Goal: Information Seeking & Learning: Find contact information

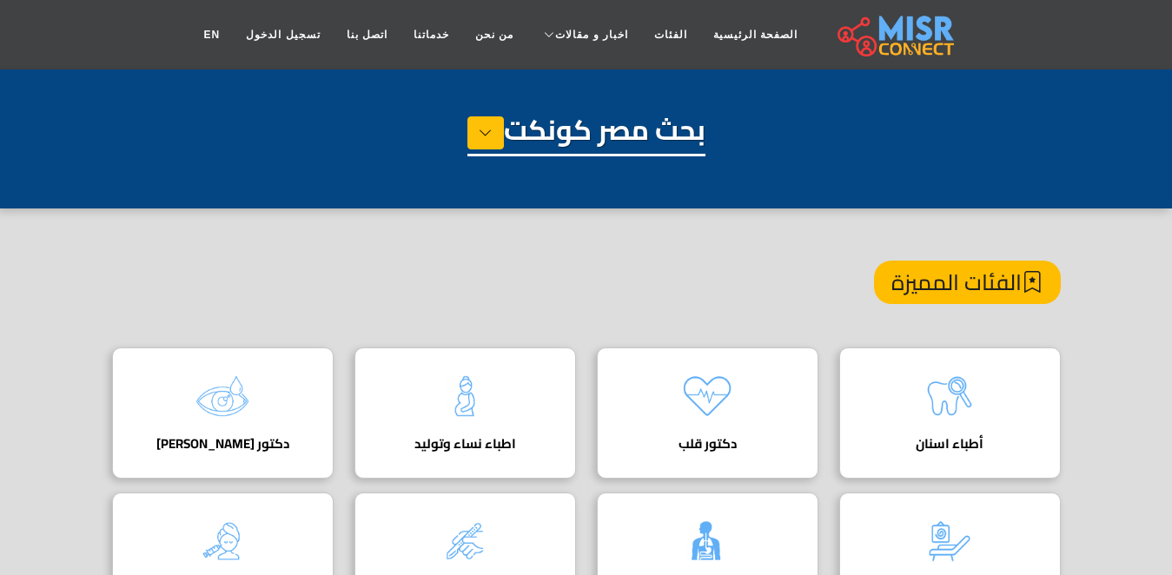
scroll to position [0, 10]
click at [667, 29] on link "الفئات" at bounding box center [670, 34] width 59 height 33
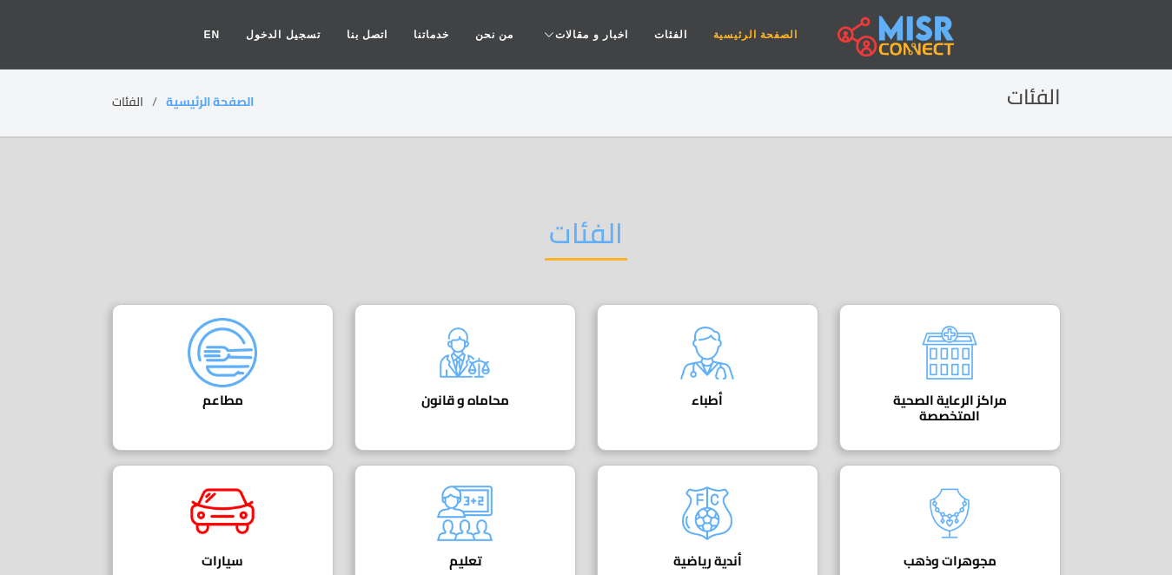
click at [732, 28] on link "الصفحة الرئيسية" at bounding box center [755, 34] width 110 height 33
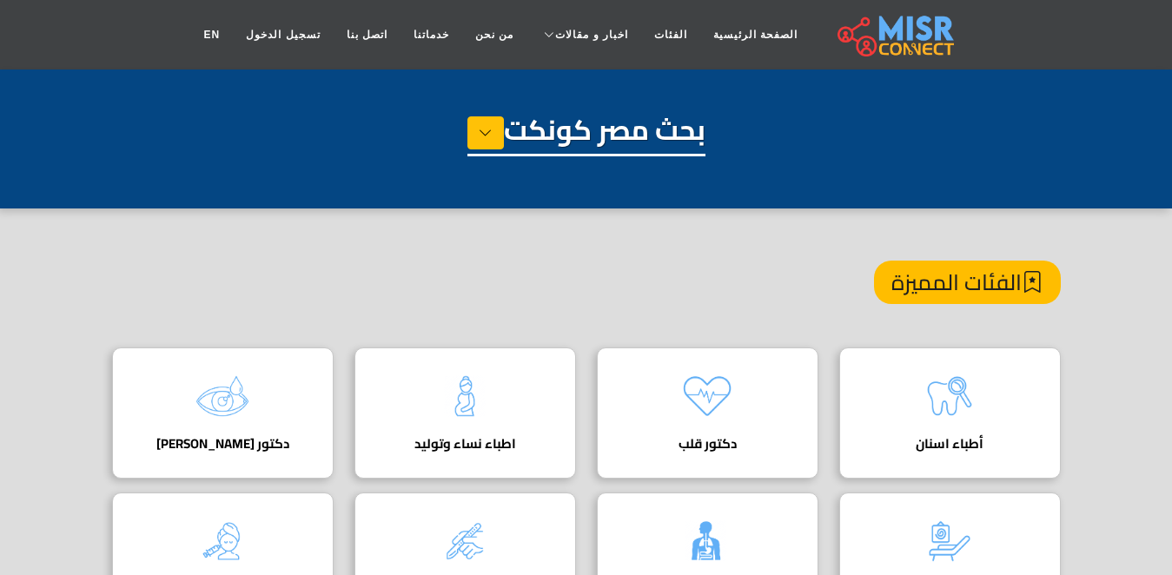
scroll to position [108, 0]
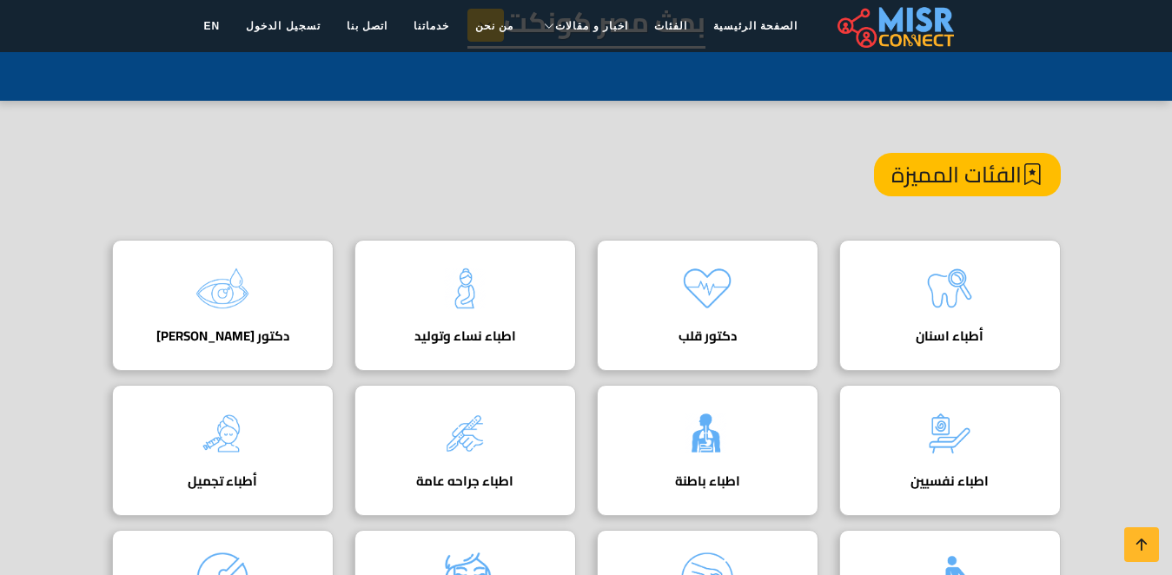
click at [909, 321] on div "أطباء اسنان" at bounding box center [950, 305] width 222 height 131
drag, startPoint x: 909, startPoint y: 321, endPoint x: 1066, endPoint y: 251, distance: 171.9
click at [1066, 251] on link "أطباء اسنان" at bounding box center [950, 305] width 242 height 131
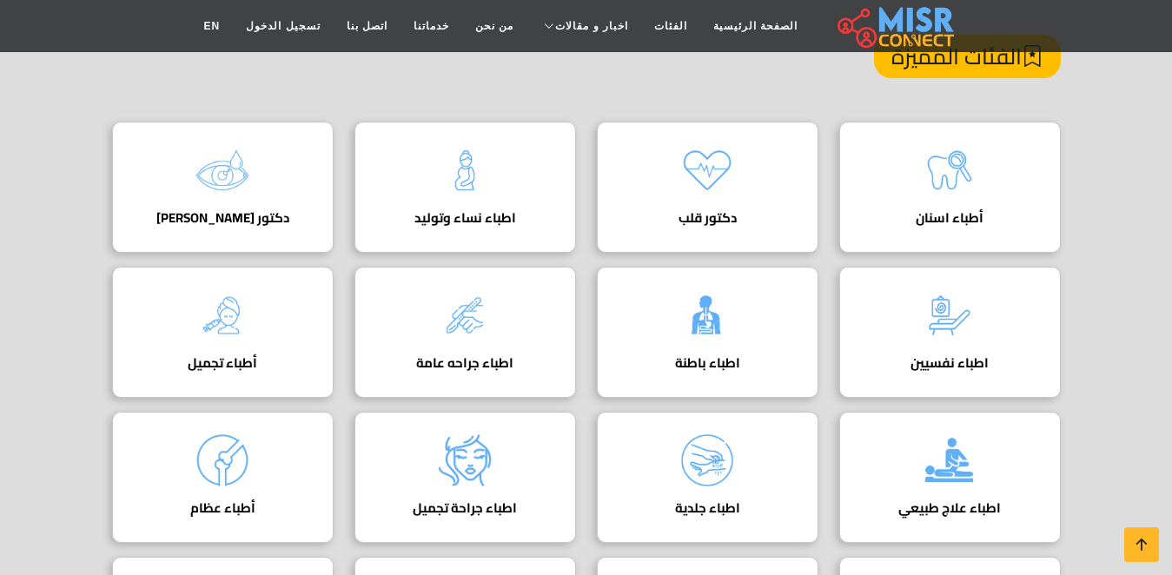
scroll to position [209, 0]
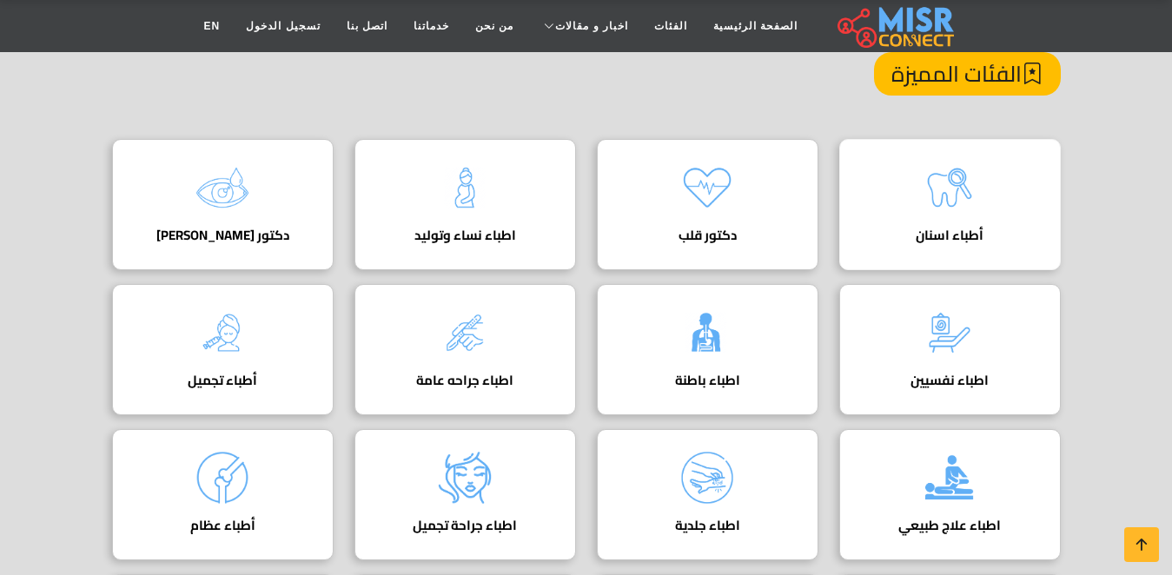
click at [1006, 230] on h4 "أطباء اسنان" at bounding box center [950, 236] width 168 height 16
click at [991, 223] on div "أطباء اسنان" at bounding box center [950, 204] width 222 height 131
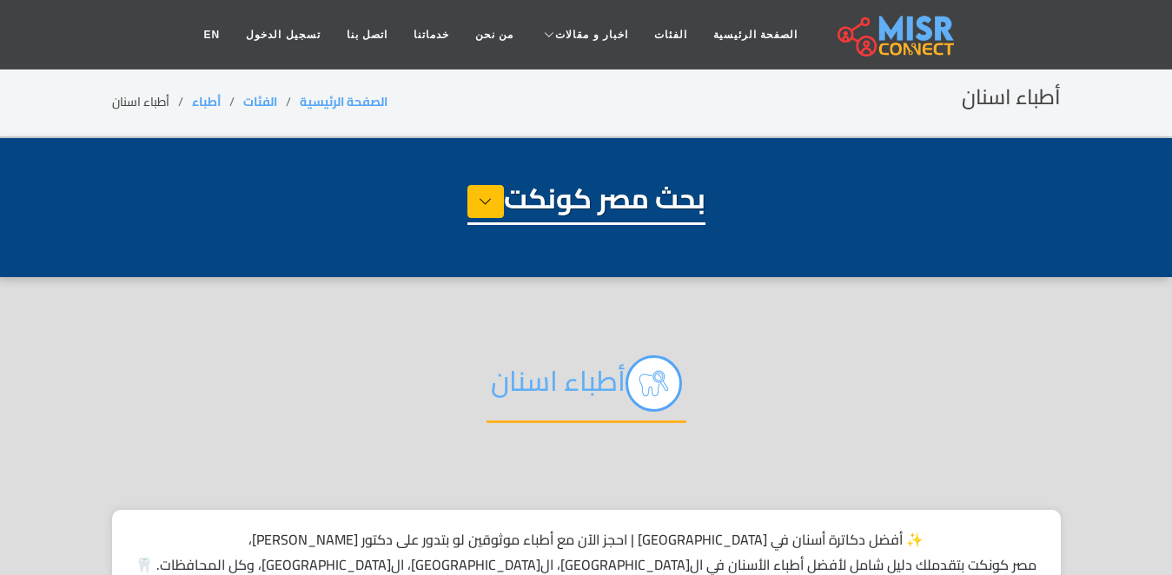
select select "*****"
select select "**********"
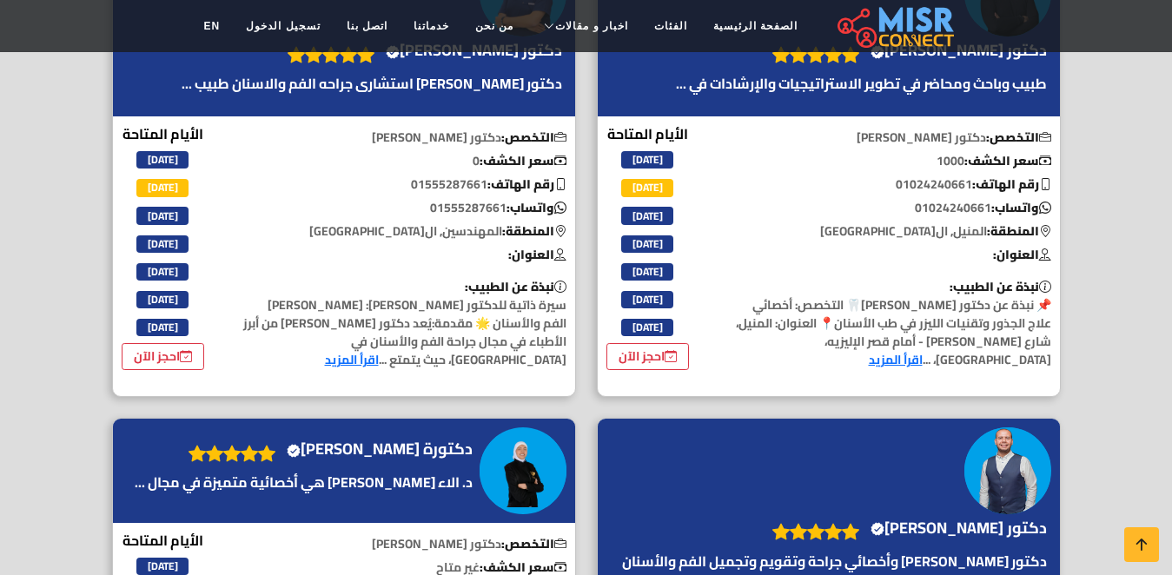
scroll to position [320, 0]
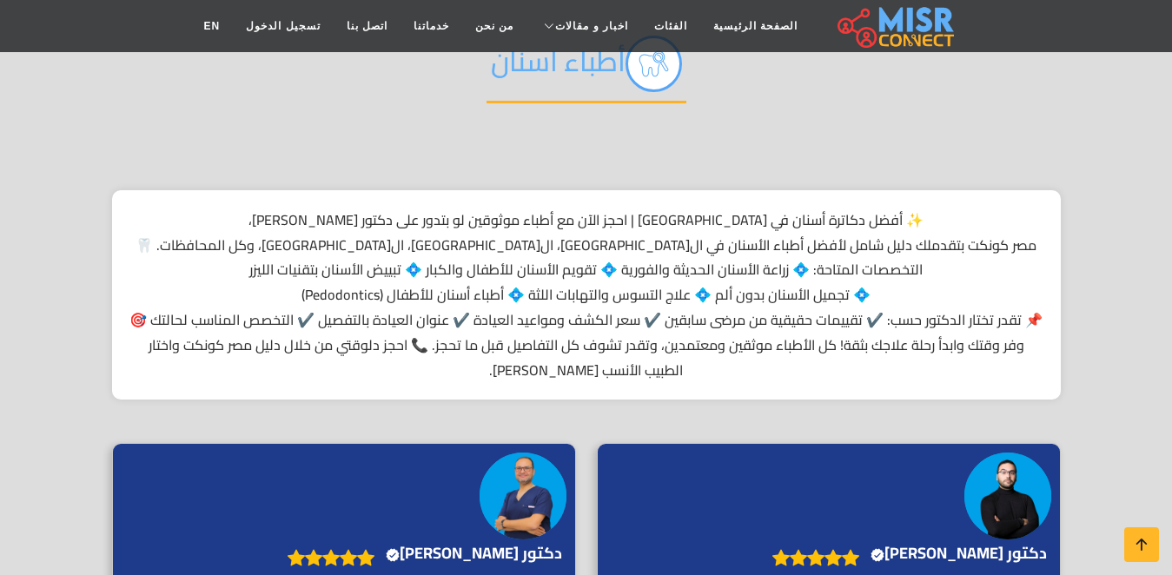
click at [759, 279] on div "✨ أفضل دكاترة أسنان في مصر | احجز الآن مع أطباء موثوقين لو بتدور على دكتور أسنا…" at bounding box center [586, 295] width 949 height 210
click at [766, 275] on div "✨ أفضل دكاترة أسنان في مصر | احجز الآن مع أطباء موثوقين لو بتدور على دكتور أسنا…" at bounding box center [586, 295] width 949 height 210
click at [783, 265] on div "✨ أفضل دكاترة أسنان في مصر | احجز الآن مع أطباء موثوقين لو بتدور على دكتور أسنا…" at bounding box center [586, 295] width 949 height 210
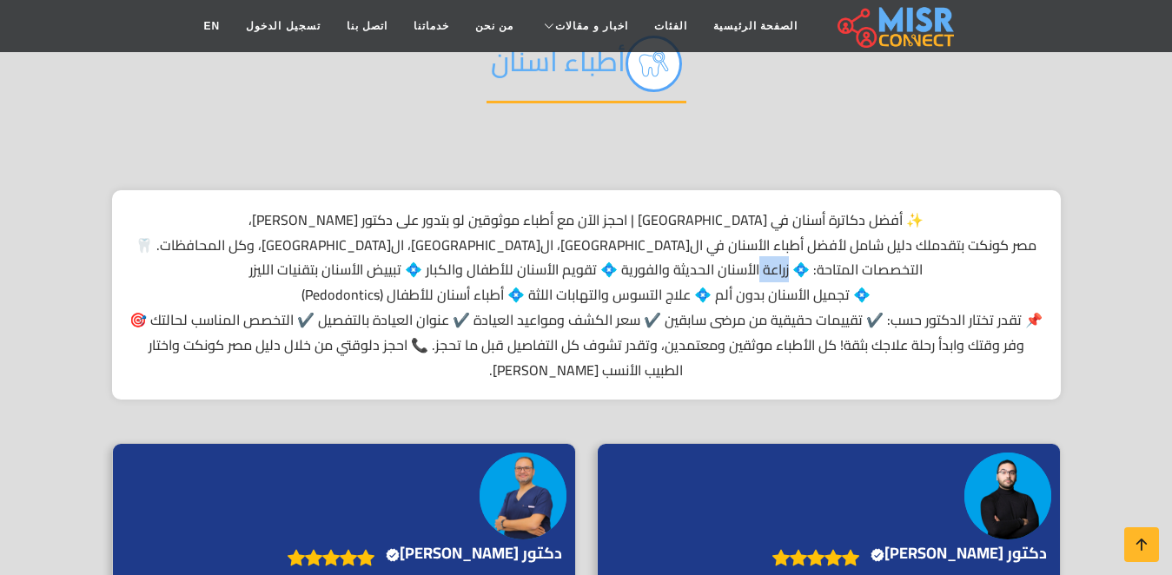
click at [783, 265] on div "✨ أفضل دكاترة أسنان في مصر | احجز الآن مع أطباء موثوقين لو بتدور على دكتور أسنا…" at bounding box center [586, 295] width 949 height 210
click at [639, 273] on div "✨ أفضل دكاترة أسنان في مصر | احجز الآن مع أطباء موثوقين لو بتدور على دكتور أسنا…" at bounding box center [586, 295] width 949 height 210
copy div "راعة الأسنان الحديثة والفورية"
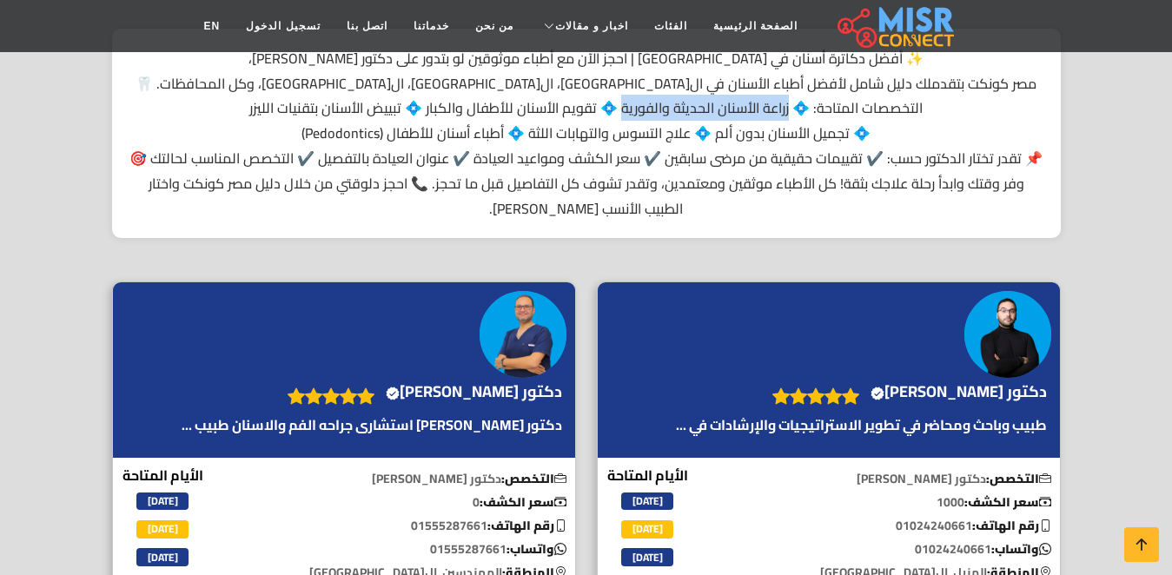
scroll to position [480, 0]
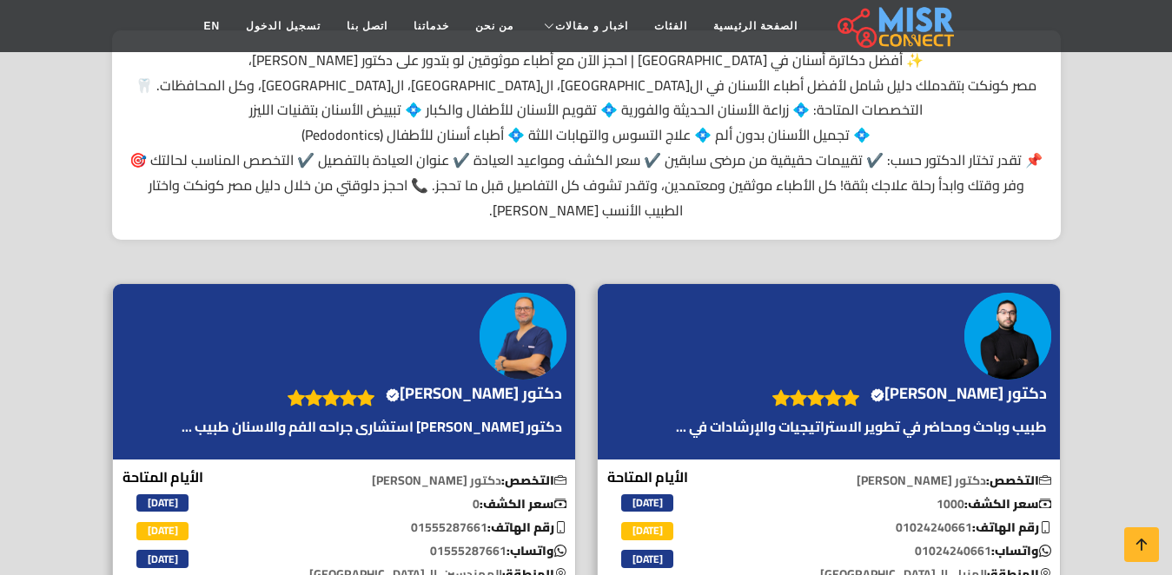
click at [662, 131] on div "✨ أفضل دكاترة أسنان في مصر | احجز الآن مع أطباء موثوقين لو بتدور على دكتور أسنا…" at bounding box center [586, 135] width 949 height 210
click at [684, 131] on div "✨ أفضل دكاترة أسنان في مصر | احجز الآن مع أطباء موثوقين لو بتدور على دكتور أسنا…" at bounding box center [586, 135] width 949 height 210
click at [574, 132] on div "✨ أفضل دكاترة أسنان في مصر | احجز الآن مع أطباء موثوقين لو بتدور على دكتور أسنا…" at bounding box center [586, 135] width 949 height 210
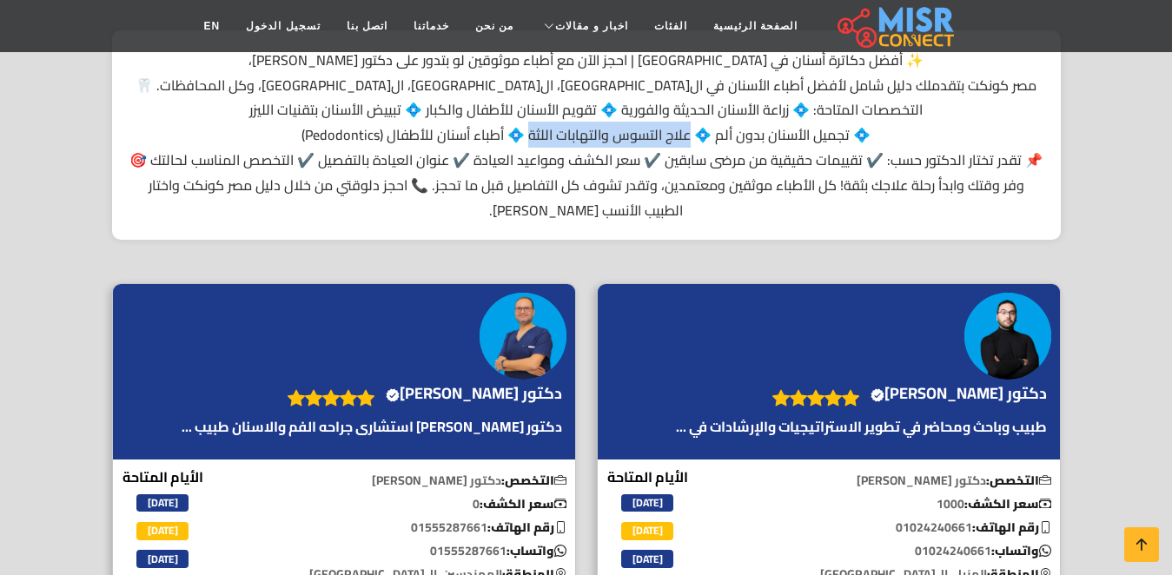
click at [539, 126] on div "✨ أفضل دكاترة أسنان في مصر | احجز الآن مع أطباء موثوقين لو بتدور على دكتور أسنا…" at bounding box center [586, 135] width 949 height 210
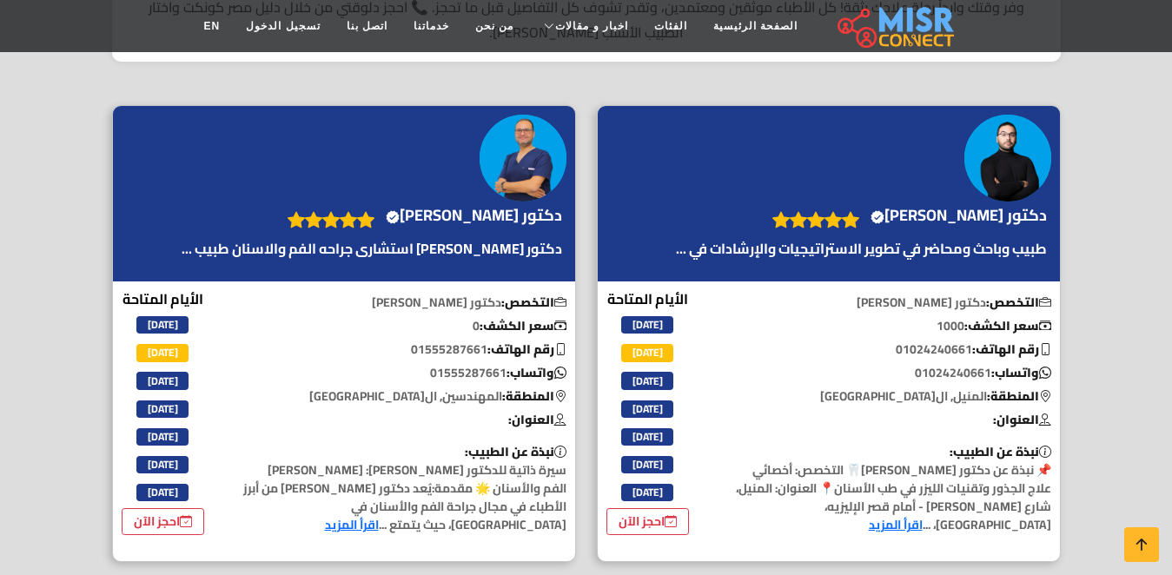
scroll to position [594, 0]
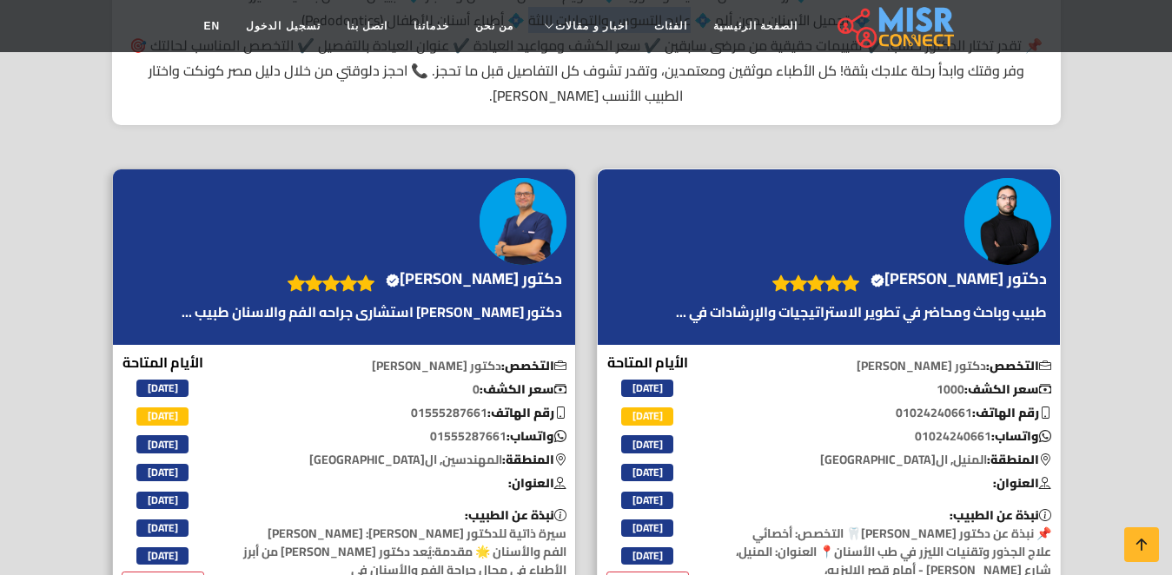
click at [981, 269] on h4 "دكتور وليد الكردى Verified account" at bounding box center [959, 278] width 176 height 19
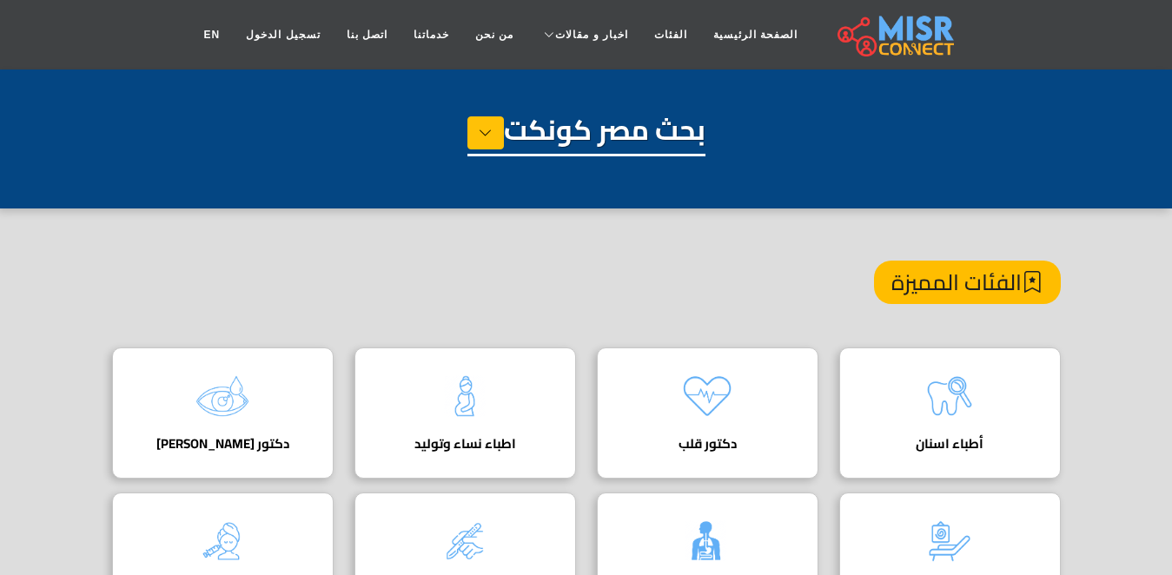
scroll to position [7, 0]
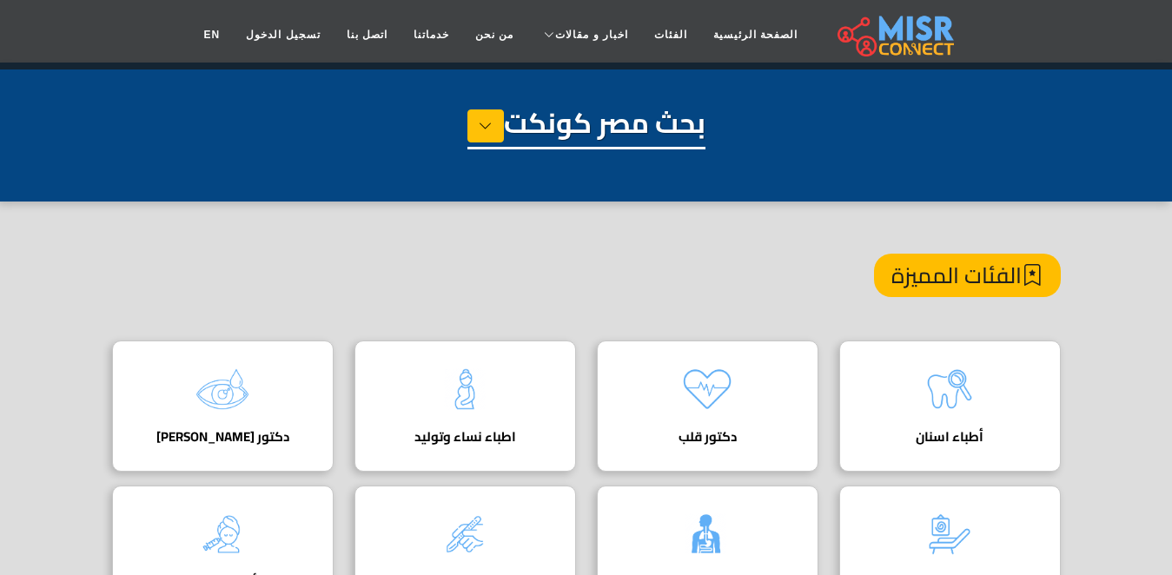
drag, startPoint x: 0, startPoint y: 0, endPoint x: 0, endPoint y: -57, distance: 57.3
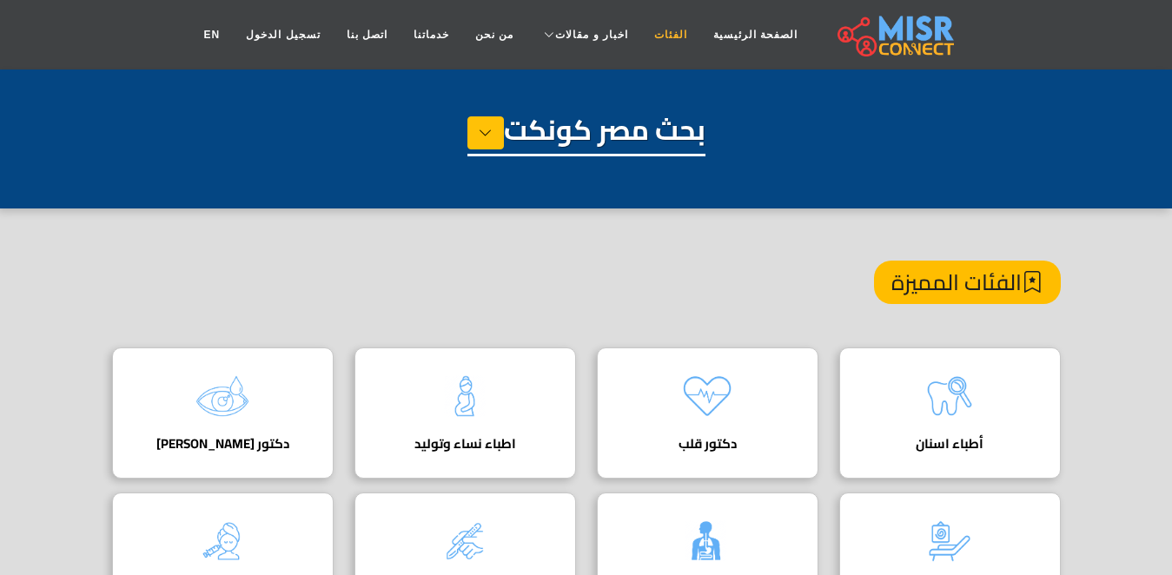
click at [673, 27] on link "الفئات" at bounding box center [670, 34] width 59 height 33
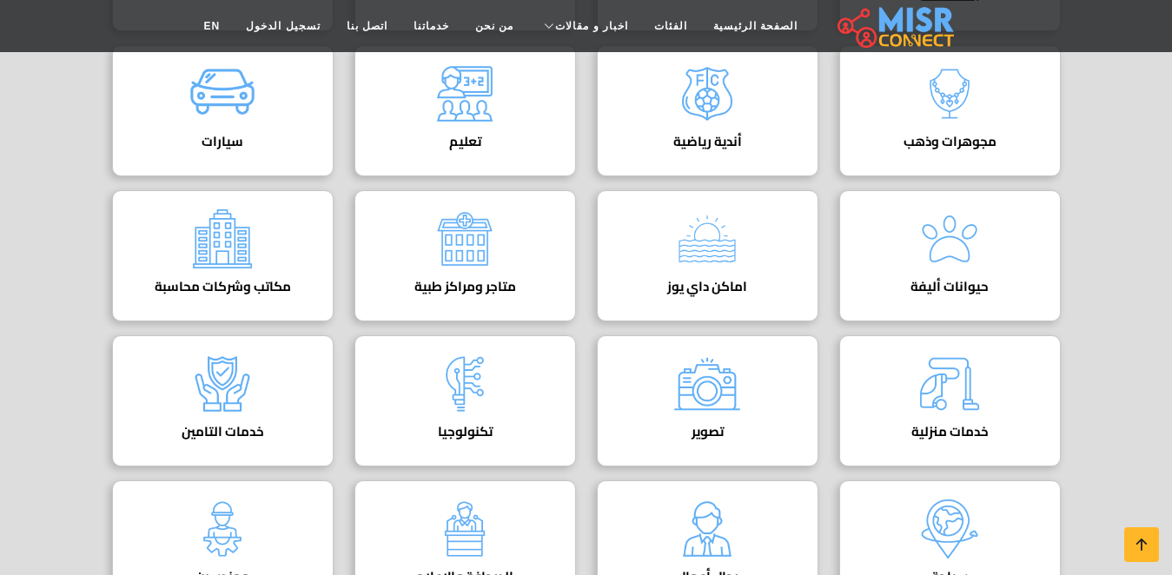
scroll to position [151, 0]
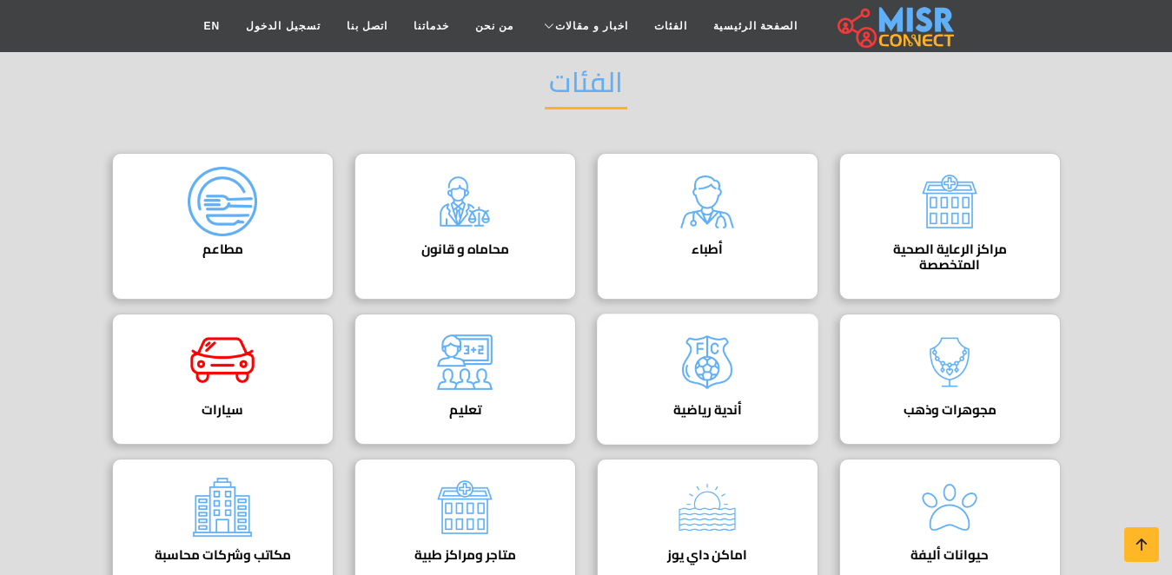
click at [732, 366] on img at bounding box center [708, 363] width 70 height 70
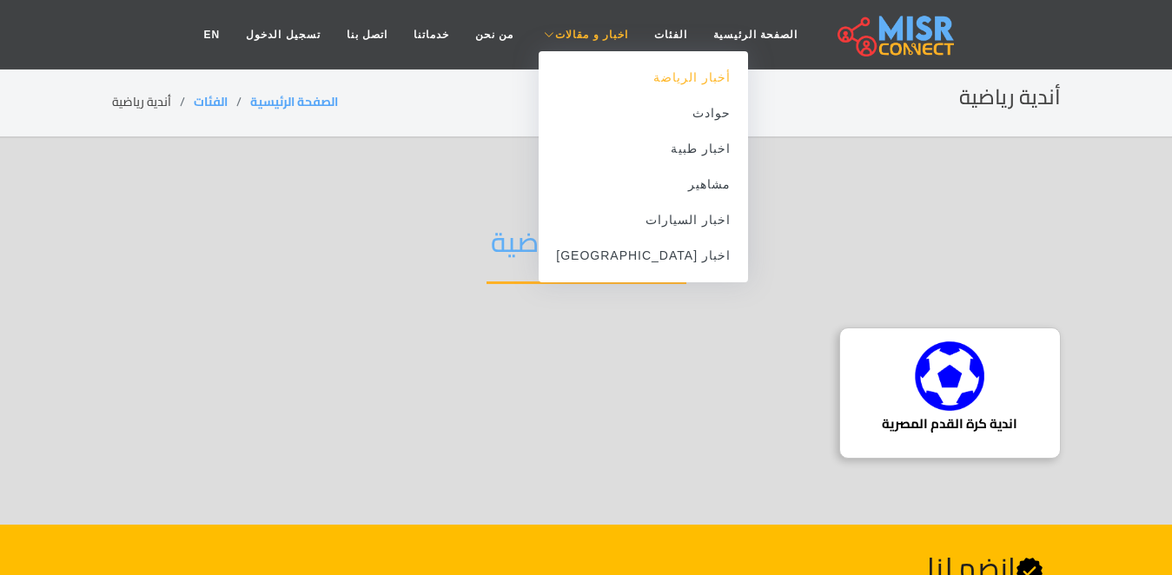
click at [628, 63] on link "أخبار الرياضة" at bounding box center [643, 78] width 209 height 36
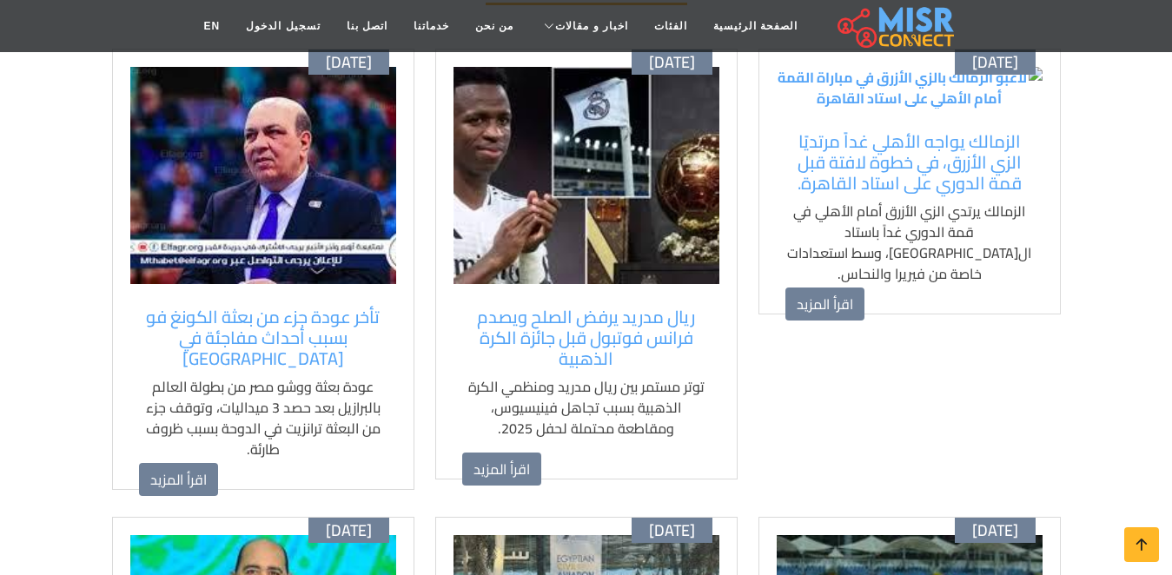
scroll to position [231, 0]
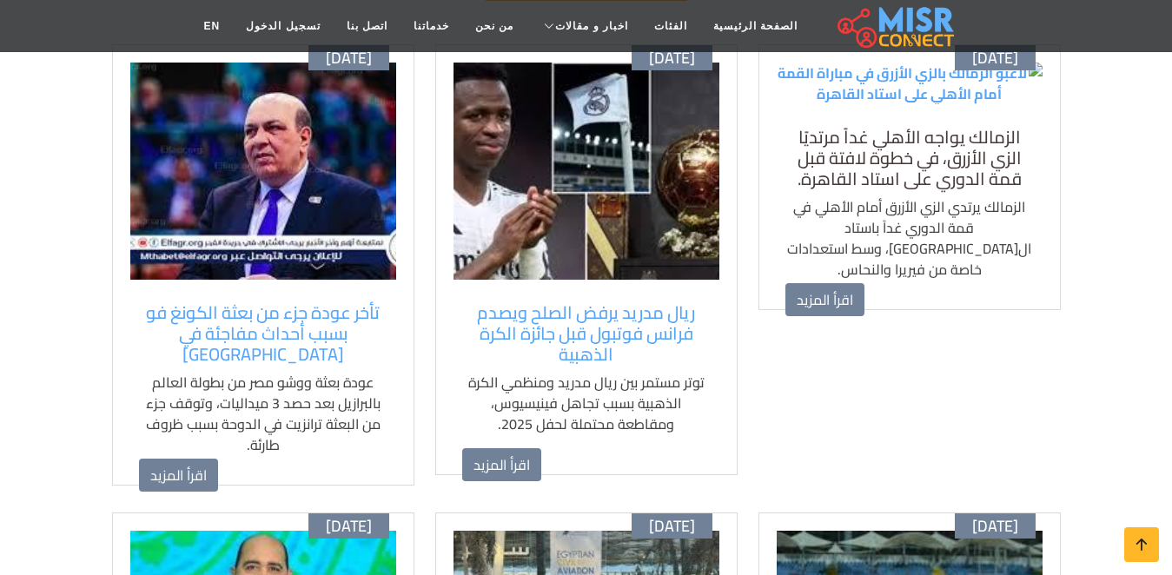
drag, startPoint x: 938, startPoint y: 315, endPoint x: 953, endPoint y: 322, distance: 17.5
click at [953, 189] on h5 "الزمالك يواجه الأهلي غداً مرتديًا الزي الأزرق، في خطوة لافتة قبل قمة الدوري على…" at bounding box center [909, 158] width 249 height 63
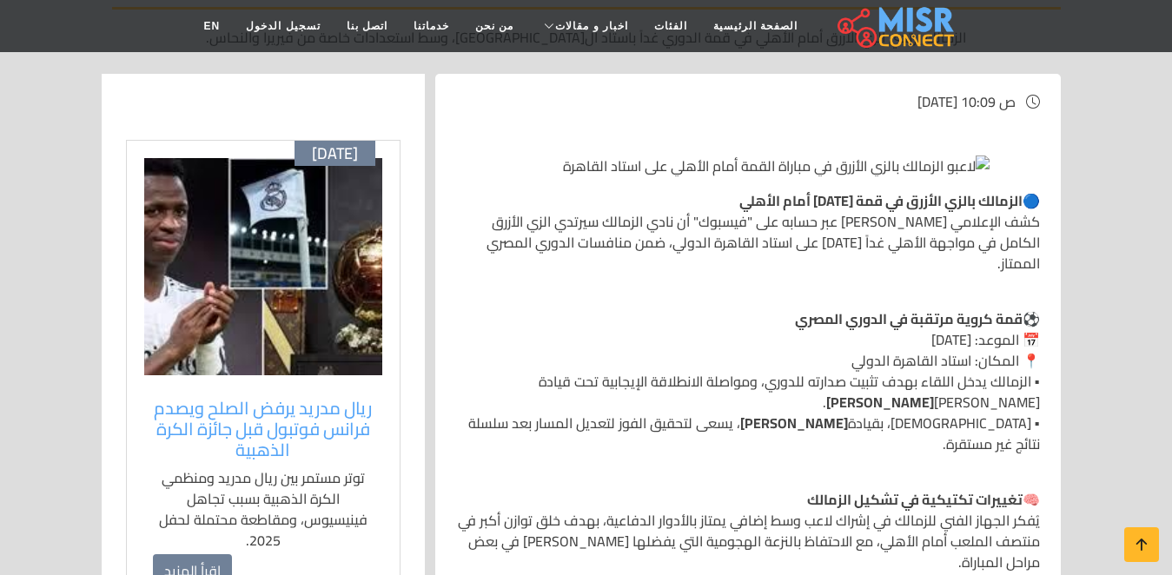
click at [563, 176] on img at bounding box center [776, 166] width 427 height 21
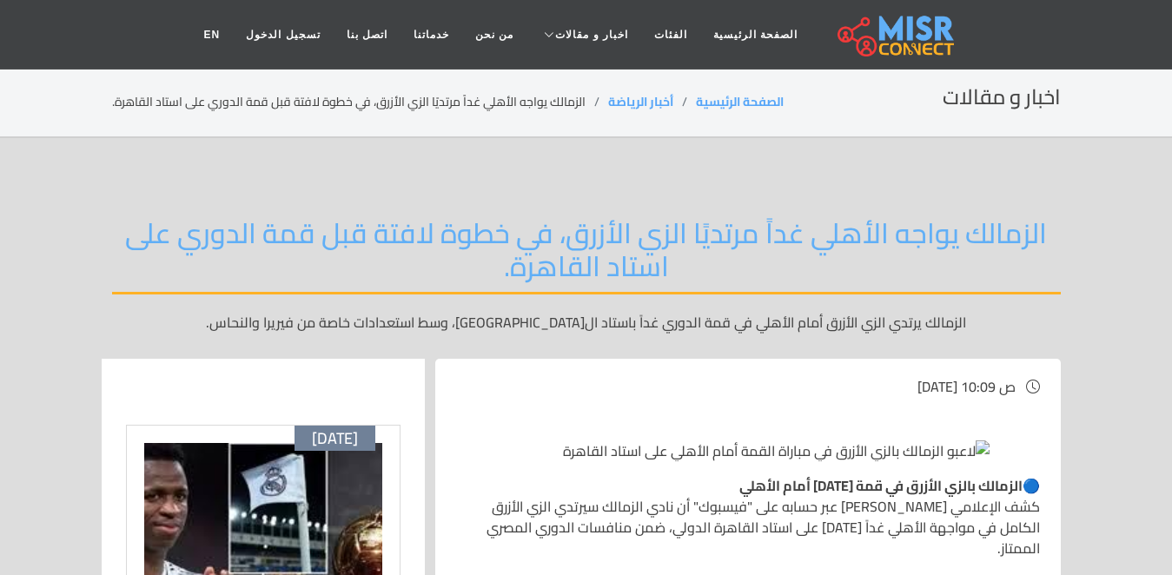
click at [803, 235] on h2 "الزمالك يواجه الأهلي غداً مرتديًا الزي الأزرق، في خطوة لافتة قبل قمة الدوري على…" at bounding box center [586, 255] width 949 height 78
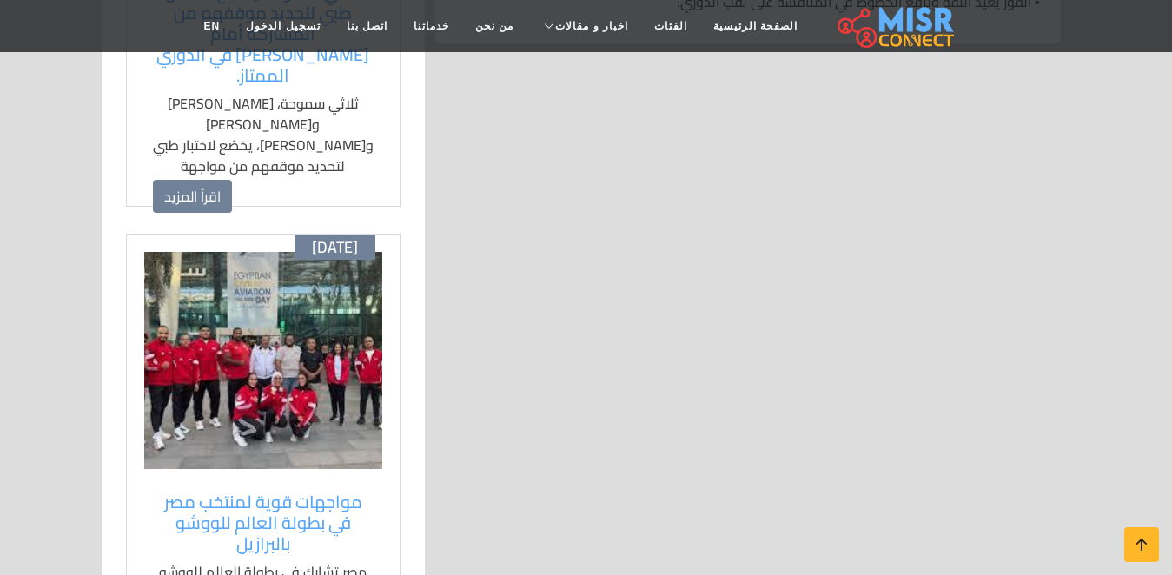
scroll to position [1650, 0]
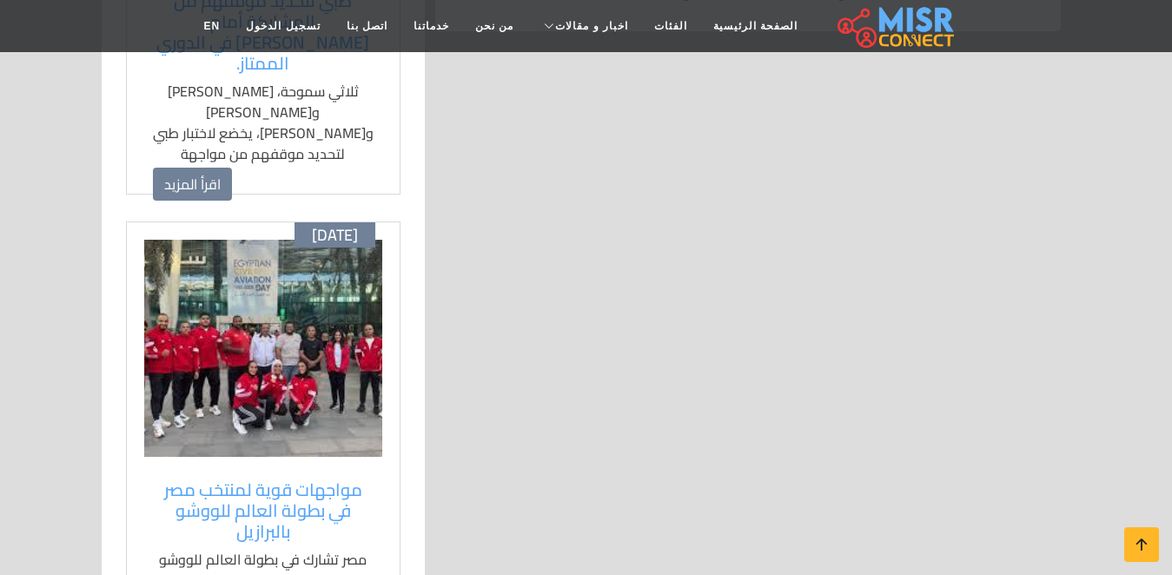
drag, startPoint x: 803, startPoint y: 235, endPoint x: 603, endPoint y: 339, distance: 225.0
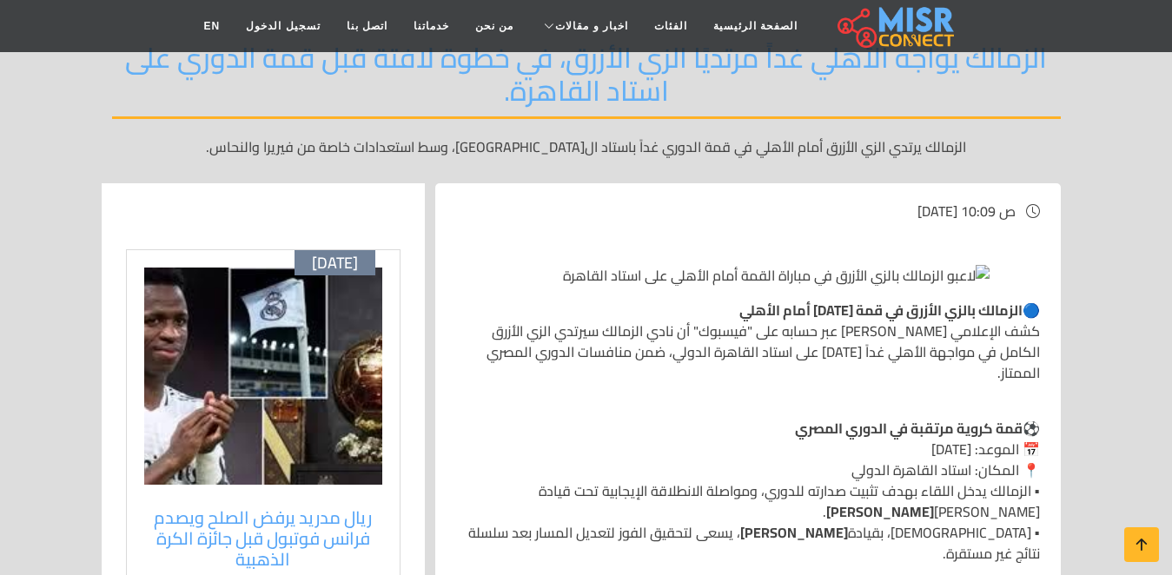
scroll to position [158, 0]
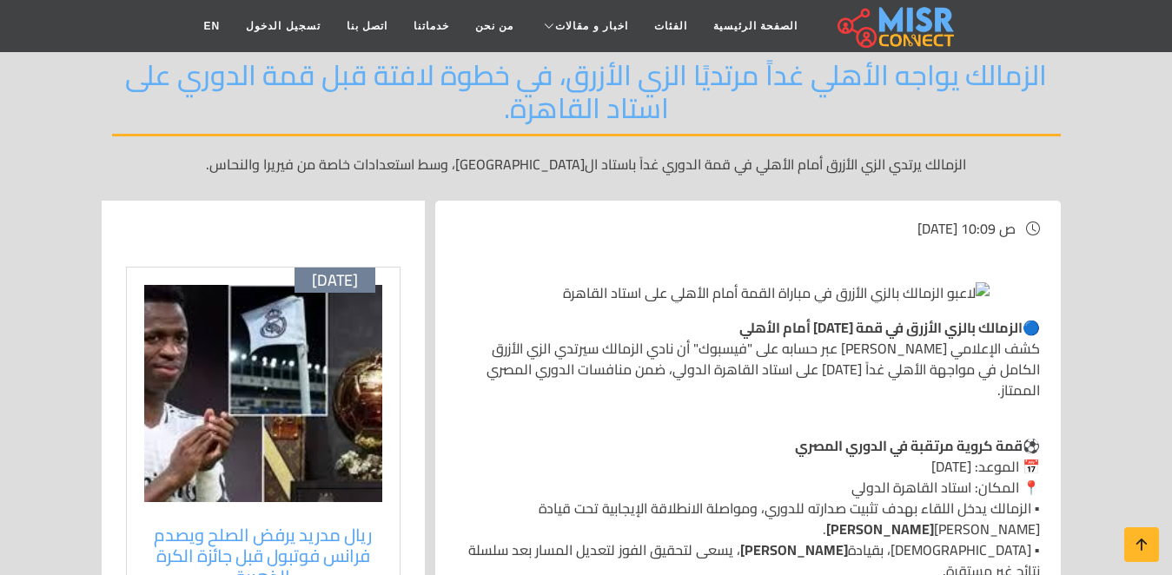
click at [603, 303] on img at bounding box center [776, 292] width 427 height 21
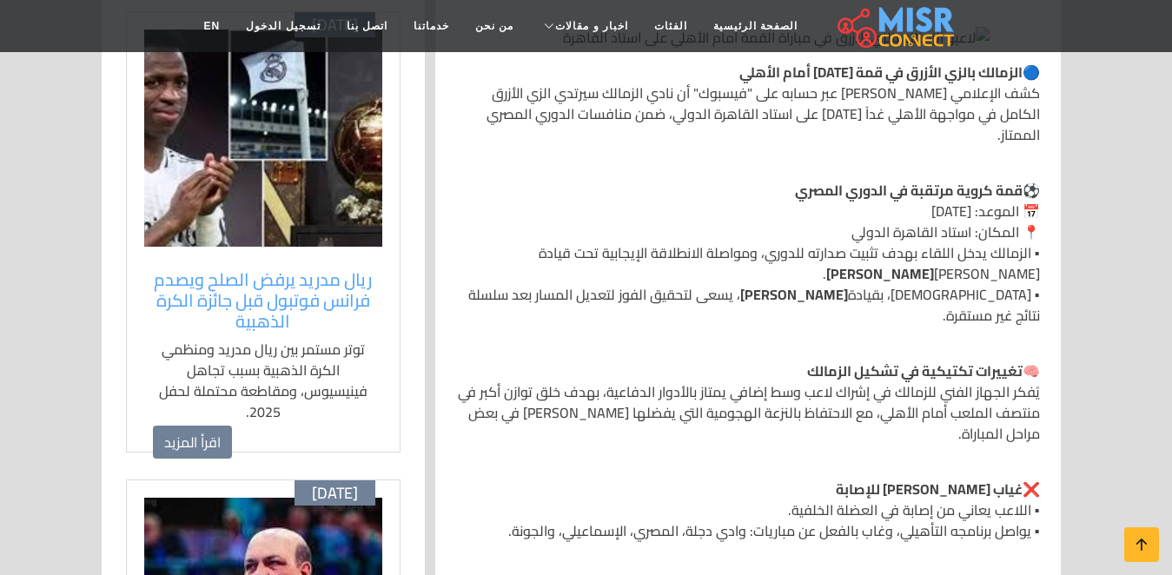
scroll to position [401, 0]
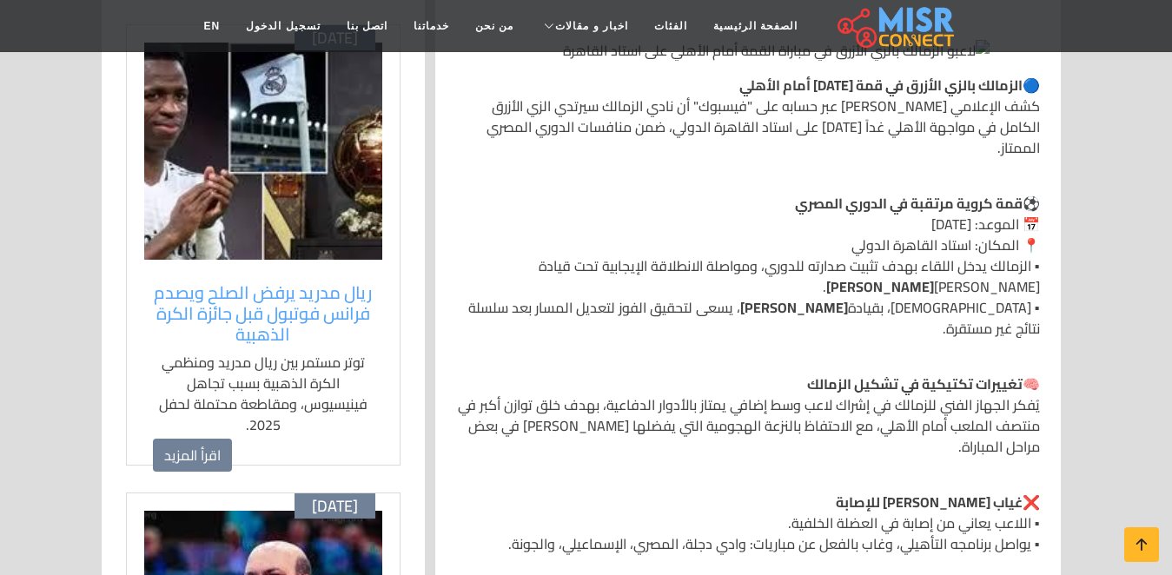
click at [345, 110] on img at bounding box center [263, 151] width 238 height 217
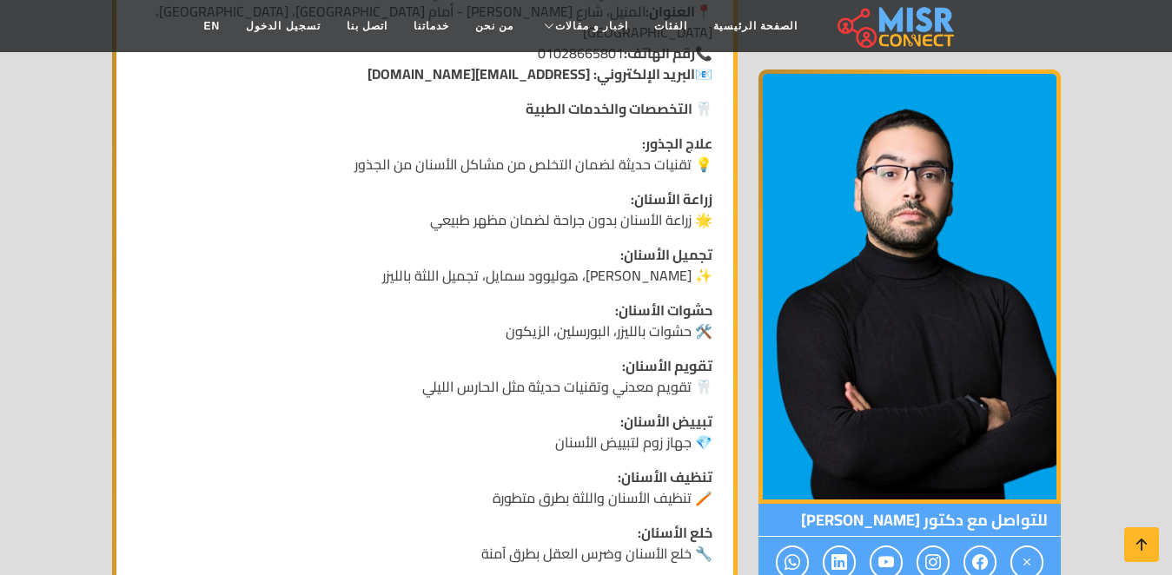
click at [811, 336] on img at bounding box center [910, 287] width 302 height 434
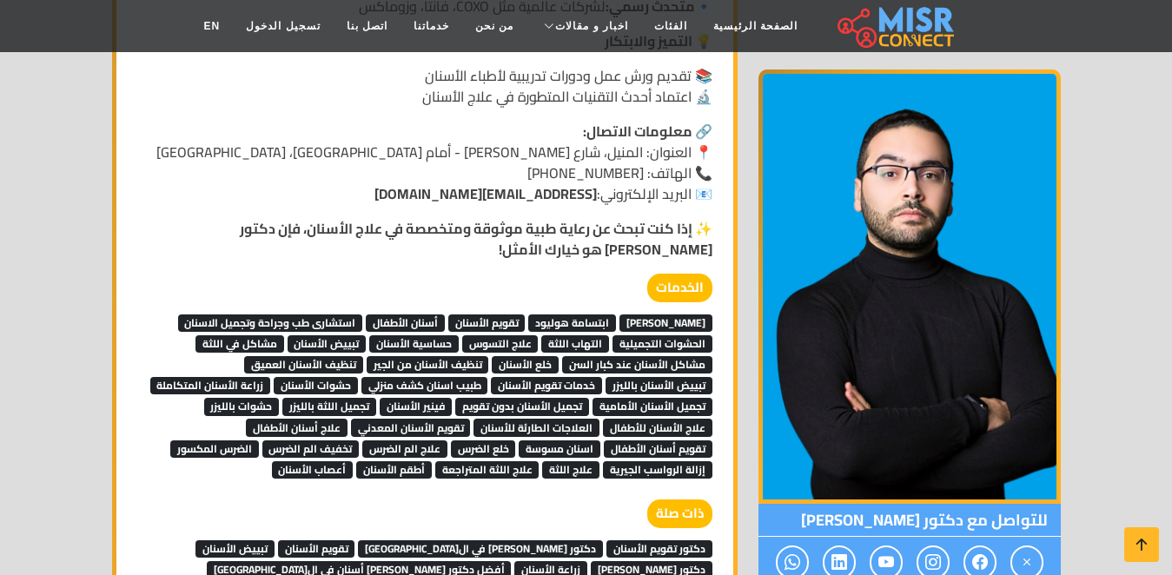
scroll to position [1335, 0]
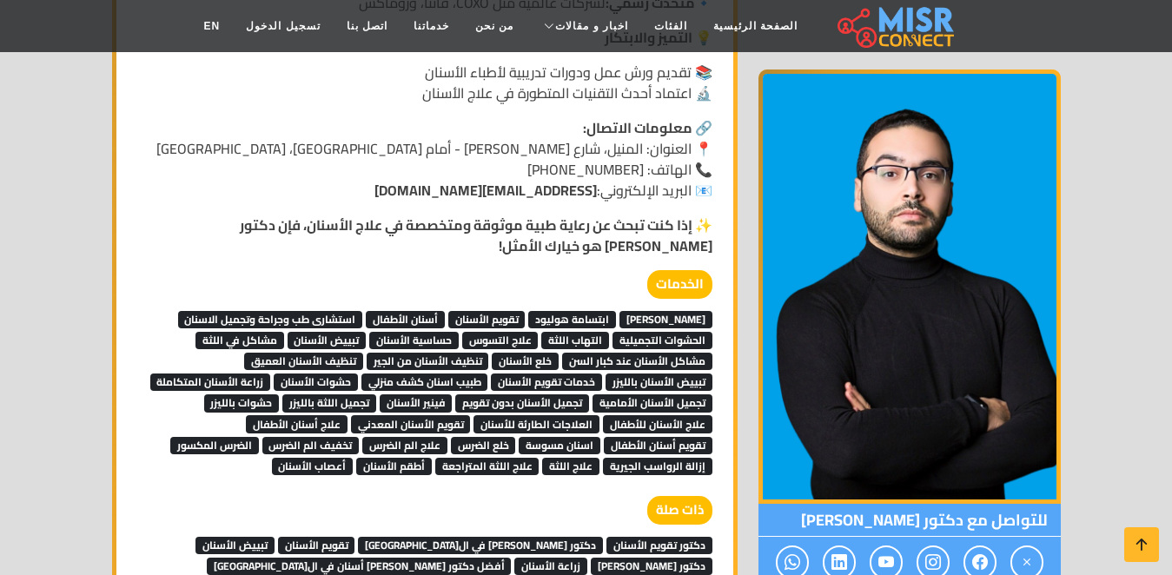
click at [659, 458] on span "إزالة الرواسب الجيرية" at bounding box center [657, 466] width 109 height 17
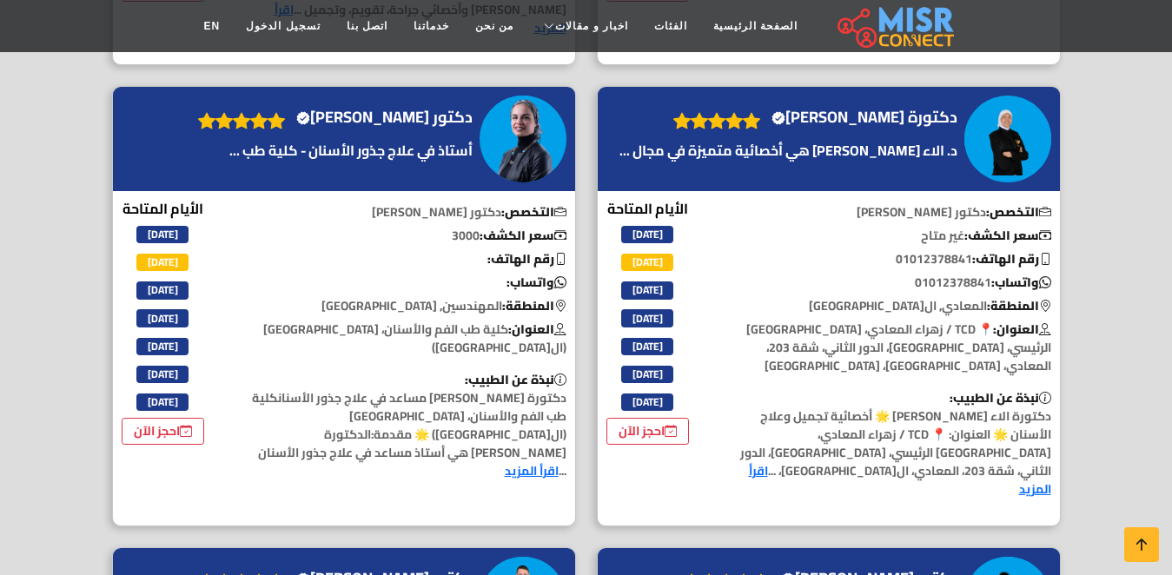
scroll to position [594, 0]
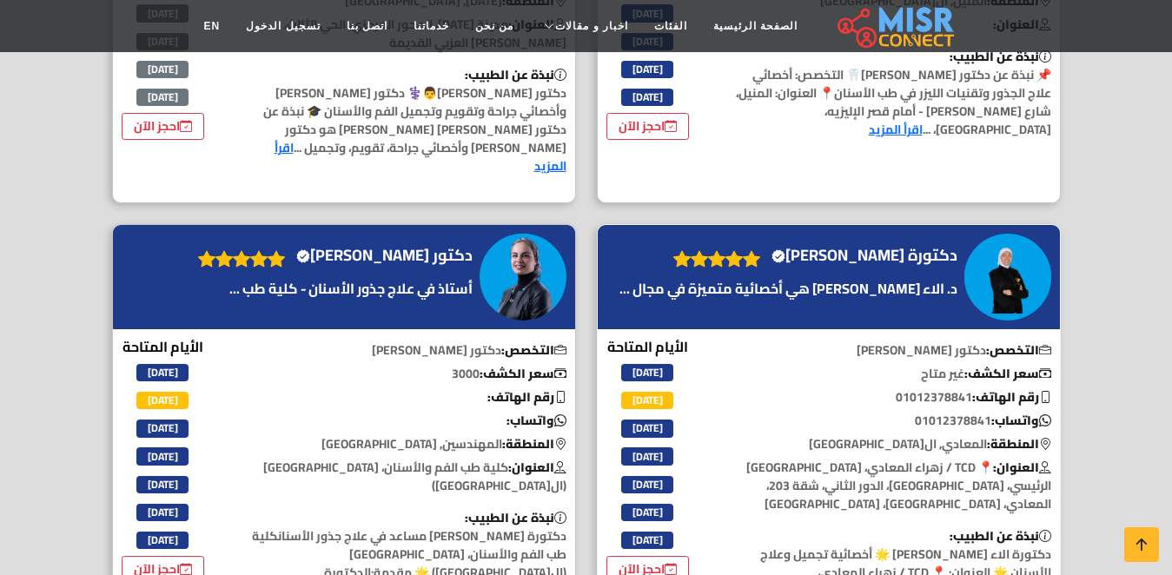
click at [1020, 303] on div "دكتورة الاء هشام Verified account" at bounding box center [829, 277] width 462 height 104
click at [880, 251] on div "دكتورة الاء هشام Verified account" at bounding box center [788, 277] width 347 height 71
click at [905, 246] on h4 "دكتورة الاء هشام Verified account" at bounding box center [865, 255] width 186 height 19
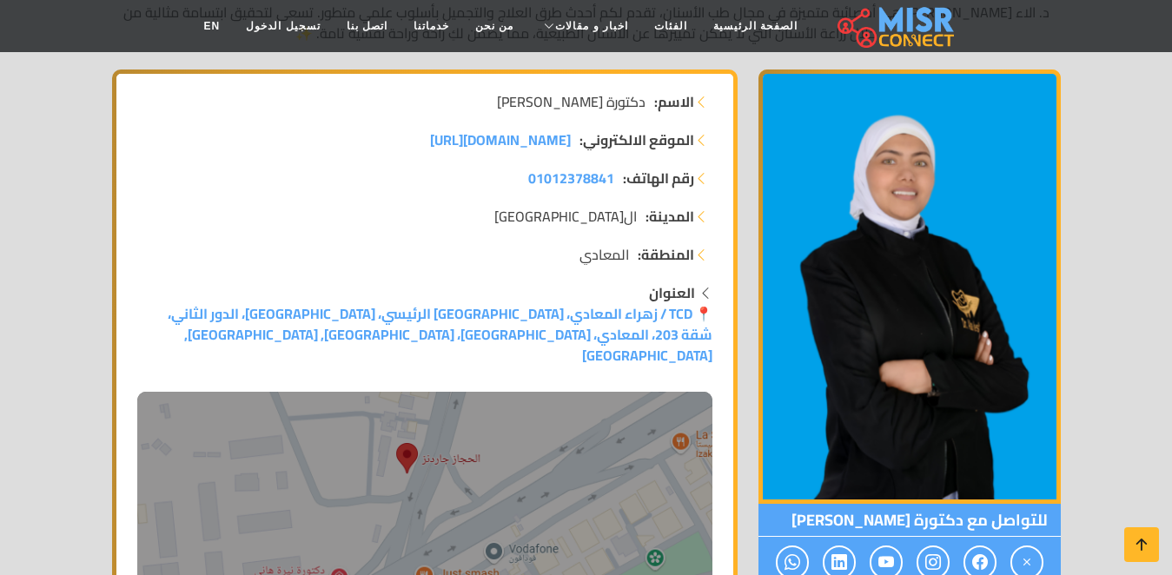
click at [905, 240] on img at bounding box center [910, 287] width 302 height 434
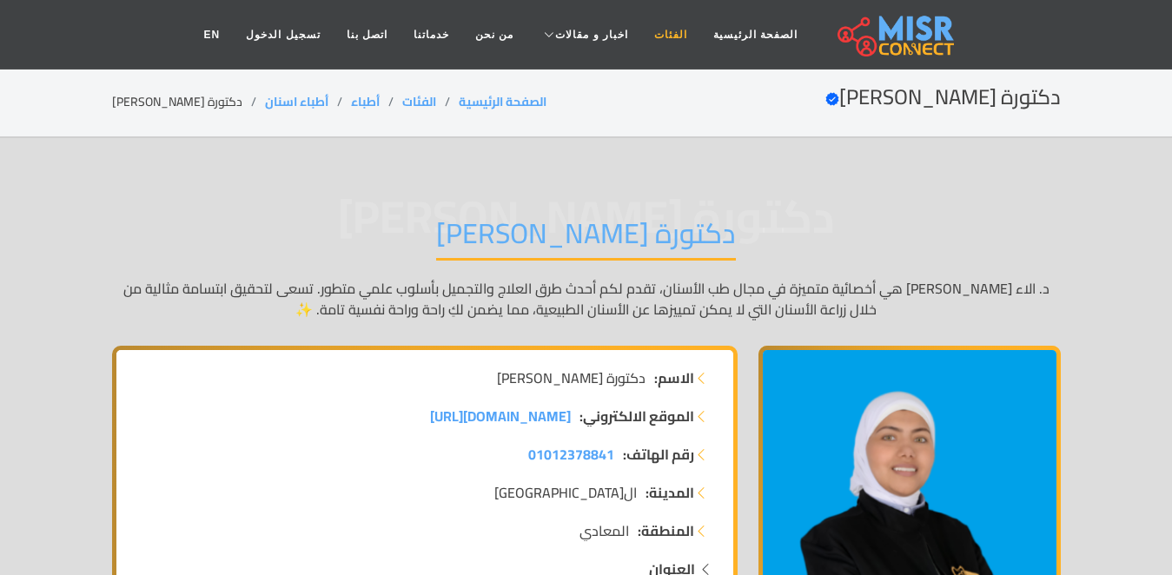
click at [680, 36] on link "الفئات" at bounding box center [670, 34] width 59 height 33
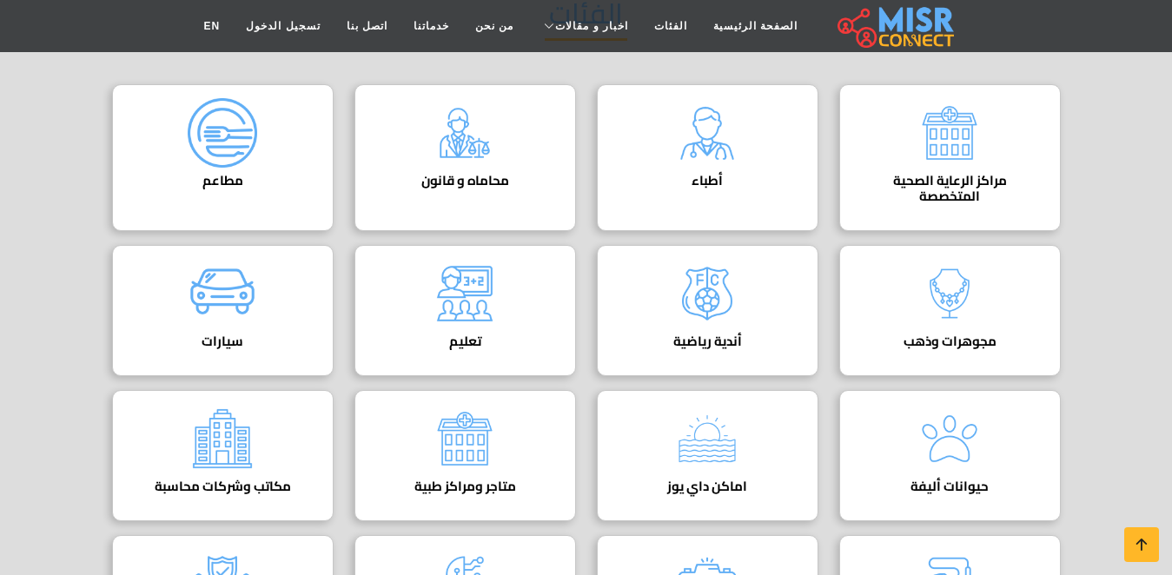
scroll to position [76, 0]
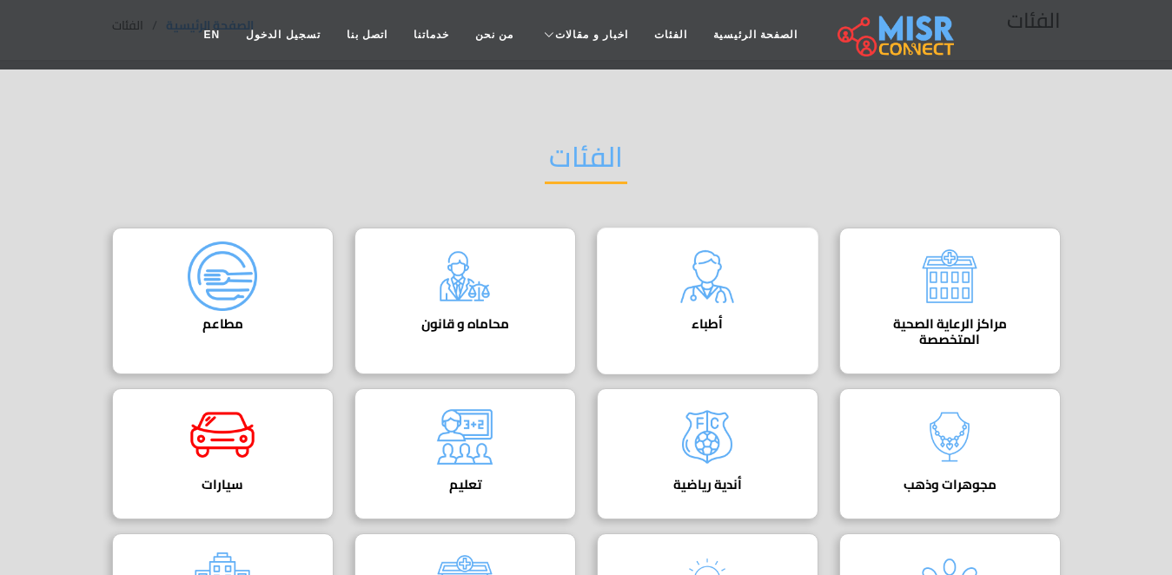
click at [760, 295] on div "أطباء دليل الأطباء في [GEOGRAPHIC_DATA] | اعرف أحسن دكاترة في جميع التخصصات" at bounding box center [708, 301] width 222 height 147
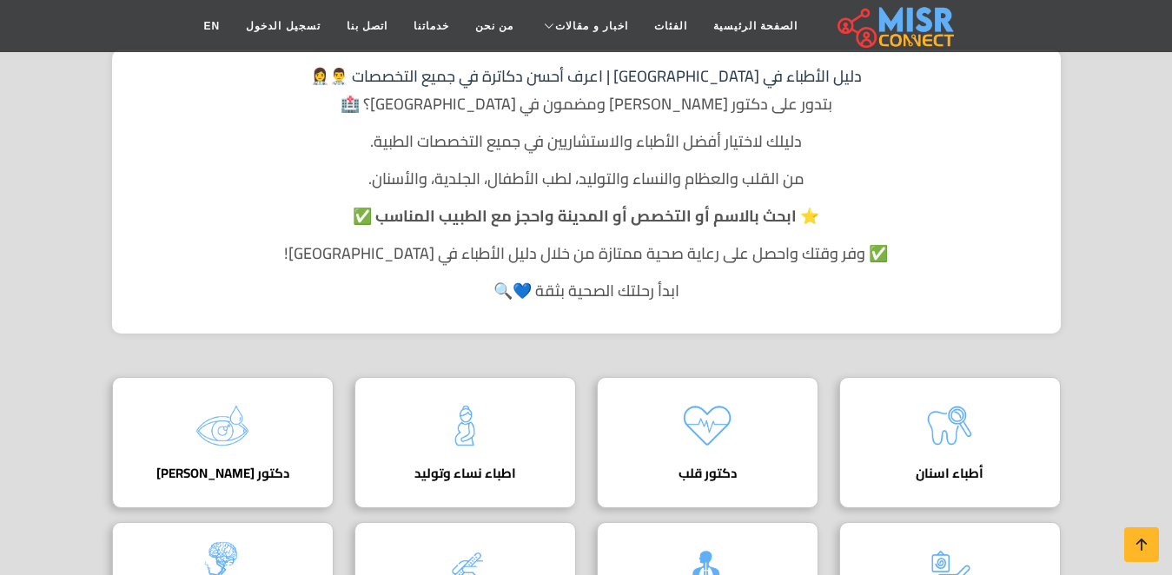
scroll to position [325, 0]
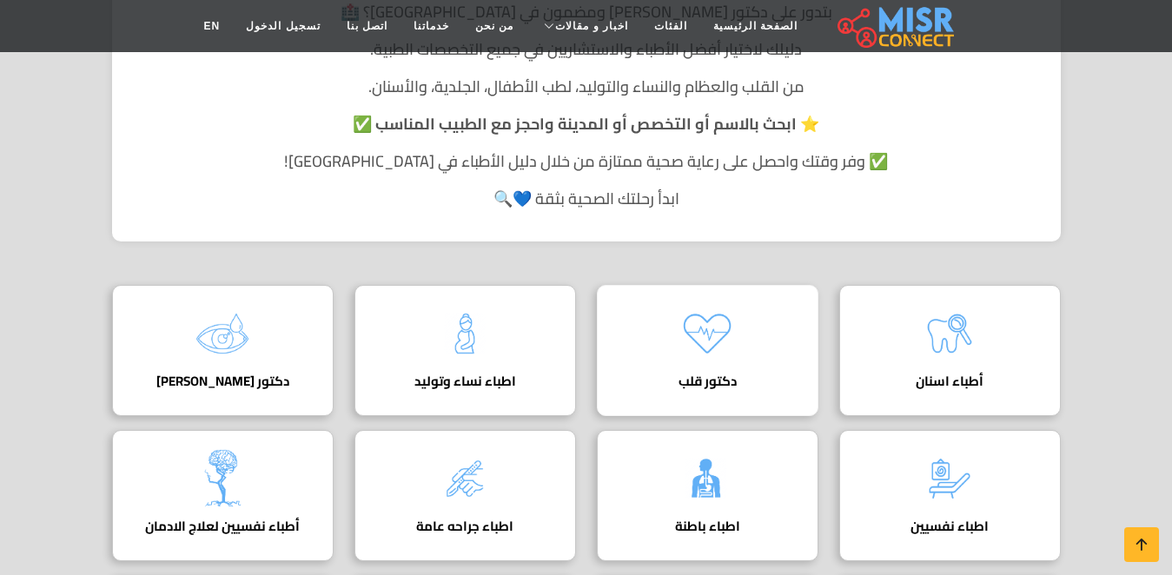
scroll to position [434, 0]
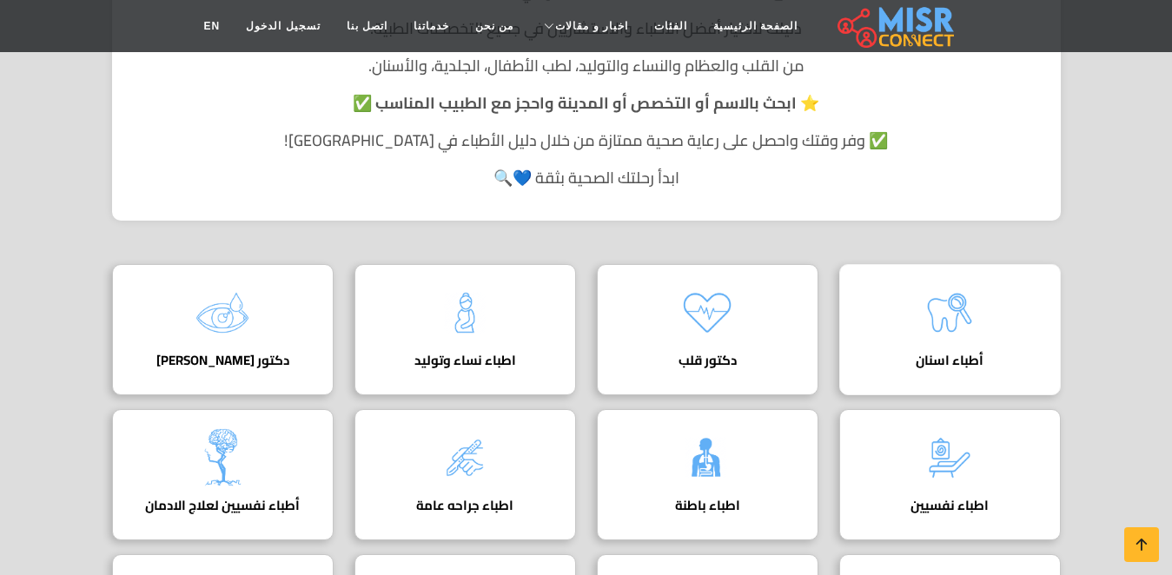
click at [938, 323] on img at bounding box center [950, 313] width 70 height 70
click at [955, 353] on h4 "أطباء اسنان" at bounding box center [950, 361] width 168 height 16
click at [974, 362] on h4 "أطباء اسنان" at bounding box center [950, 361] width 168 height 16
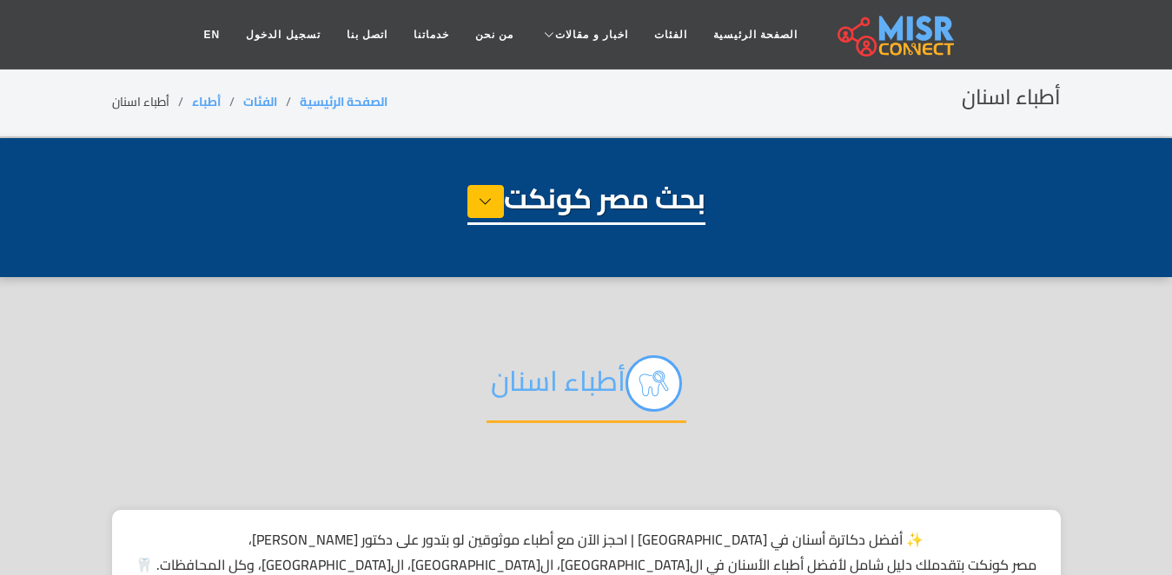
select select "*****"
select select "**********"
click at [567, 8] on nav "الصفحة الرئيسية الفئات اخبار و مقالات أخبار الرياضة حوادث اخبار طبية مشاهير اخب…" at bounding box center [586, 34] width 791 height 61
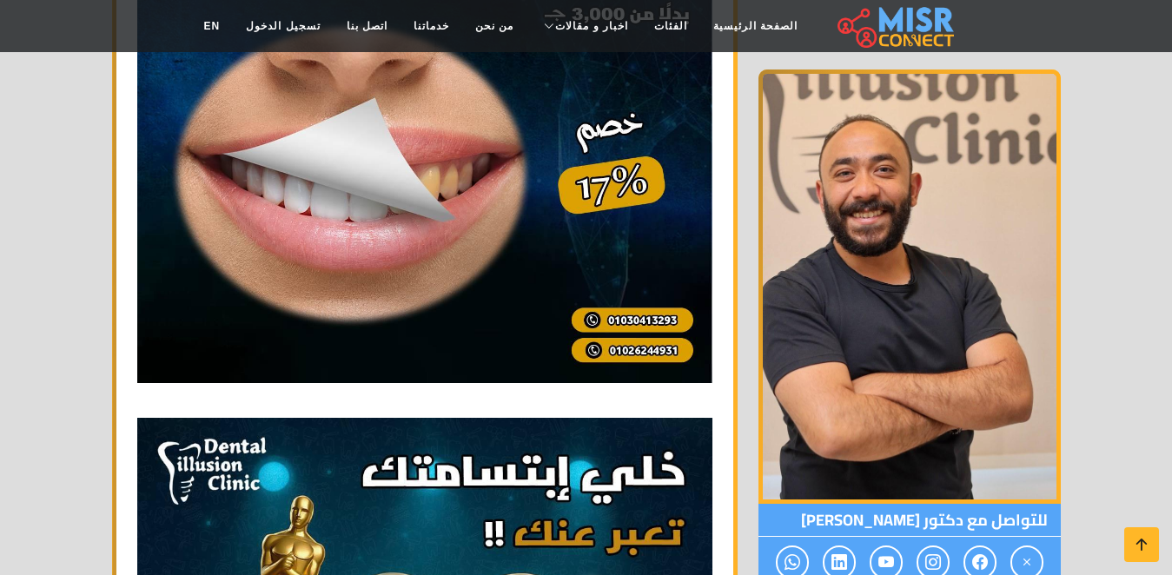
scroll to position [4949, 0]
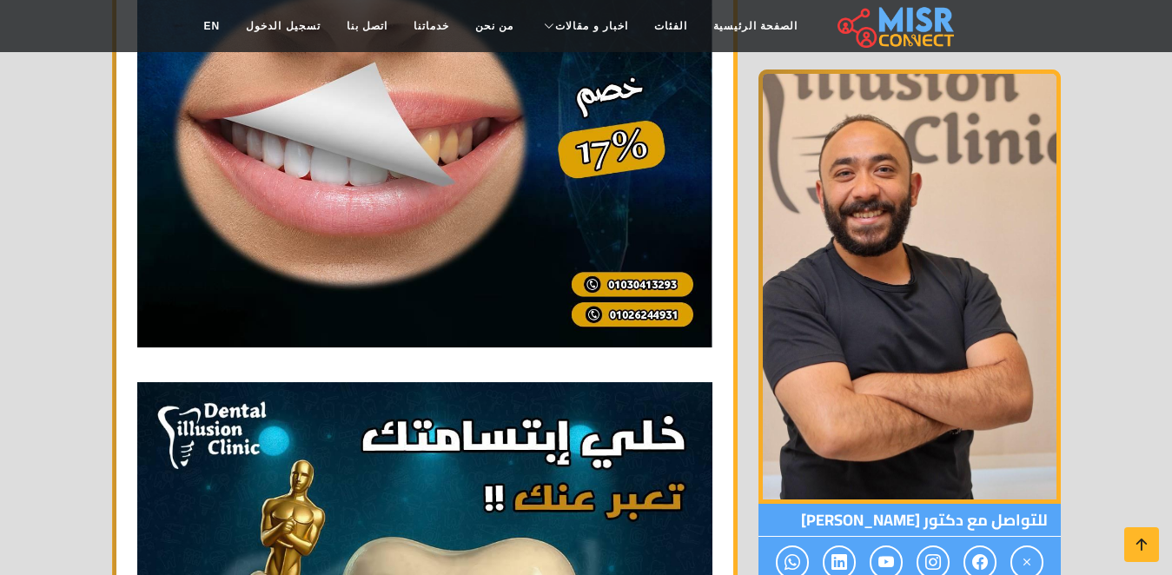
click at [679, 266] on img at bounding box center [424, 59] width 575 height 575
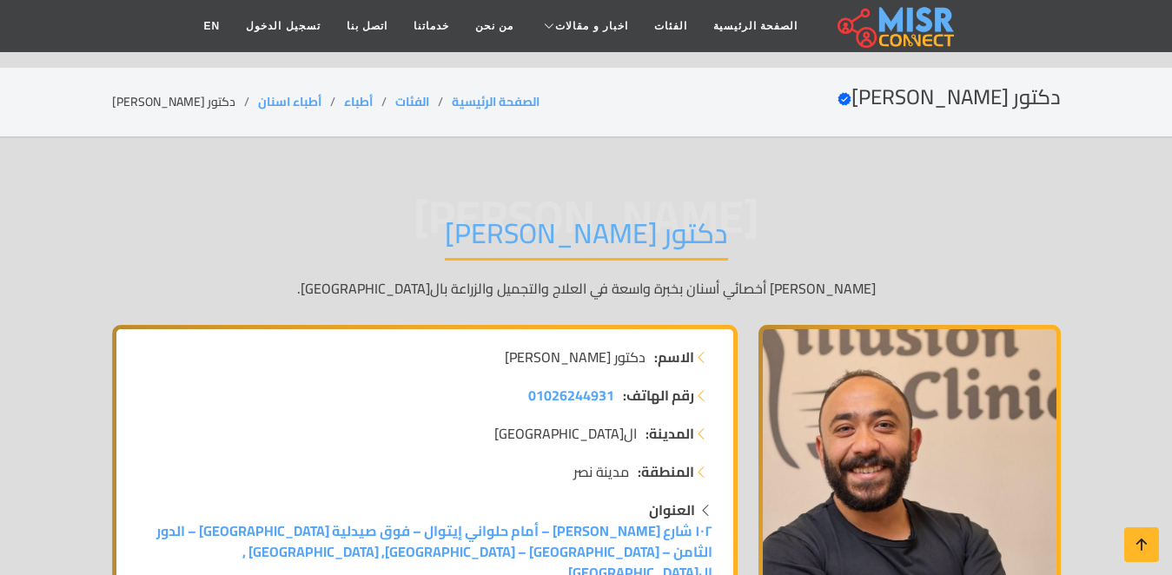
scroll to position [18163, 0]
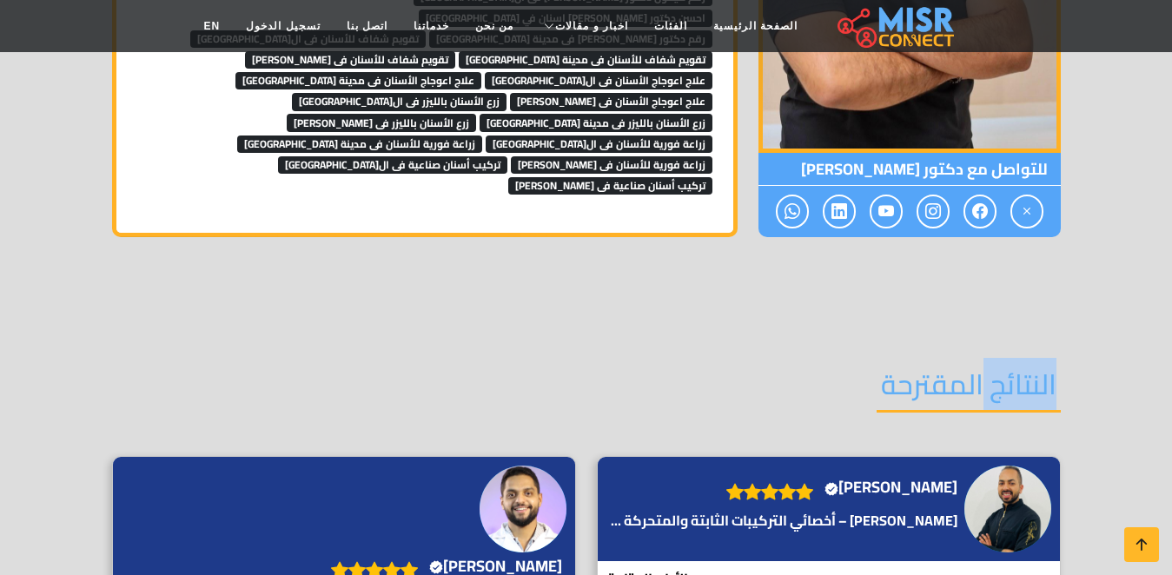
scroll to position [18750, 0]
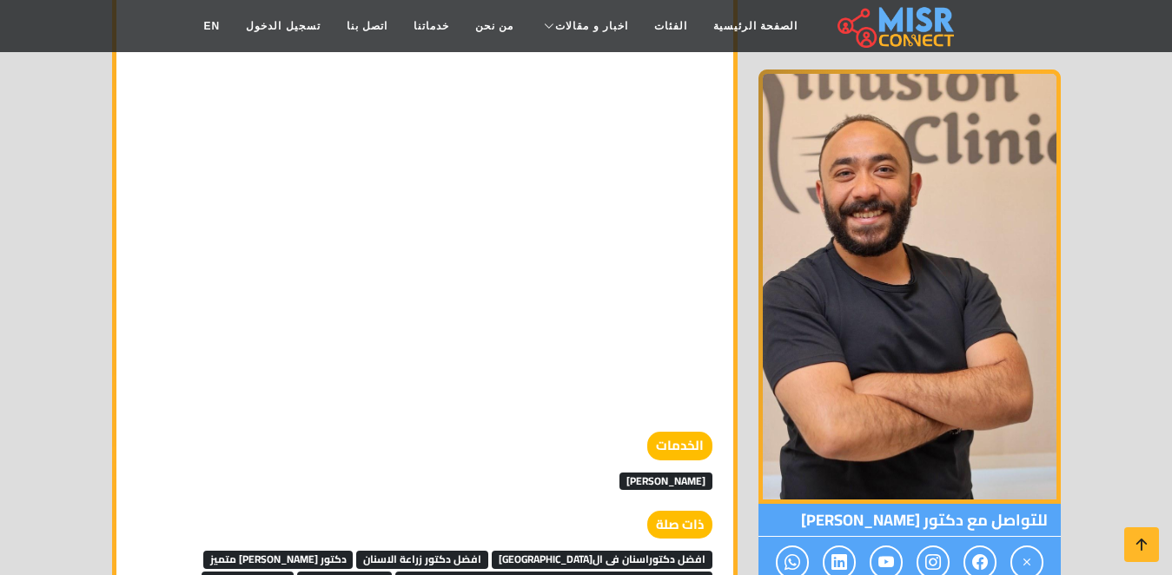
scroll to position [17894, 0]
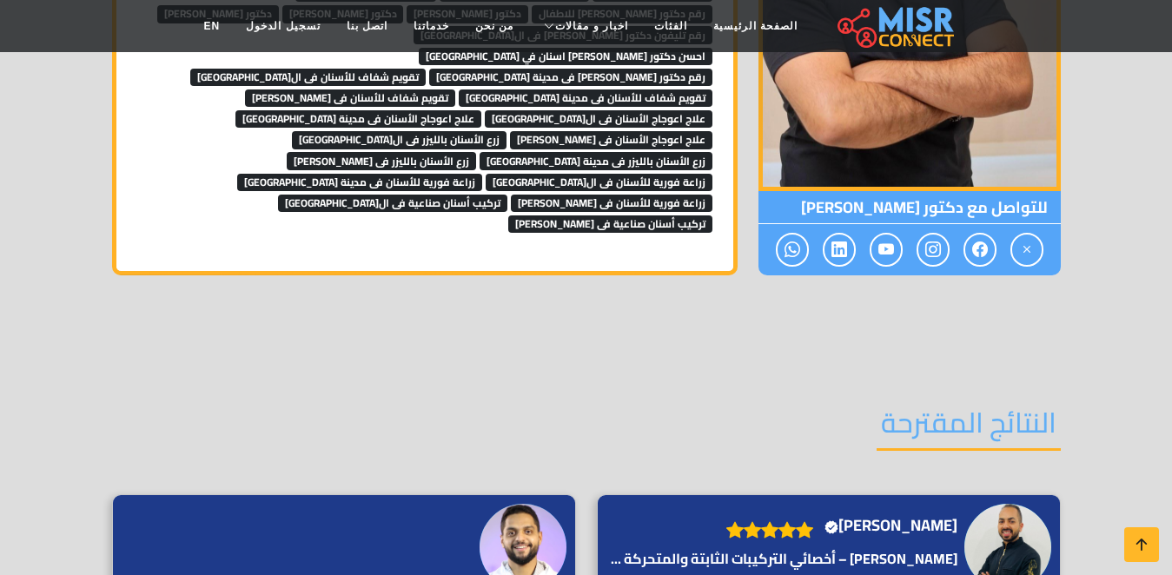
scroll to position [18654, 0]
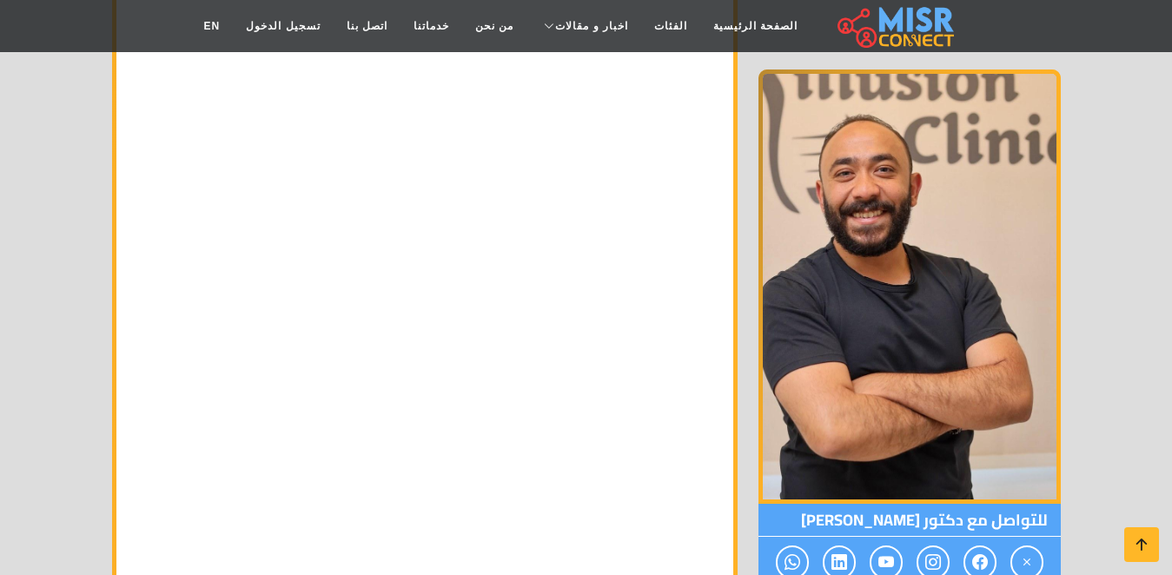
scroll to position [17201, 0]
click at [229, 224] on p at bounding box center [424, 91] width 575 height 396
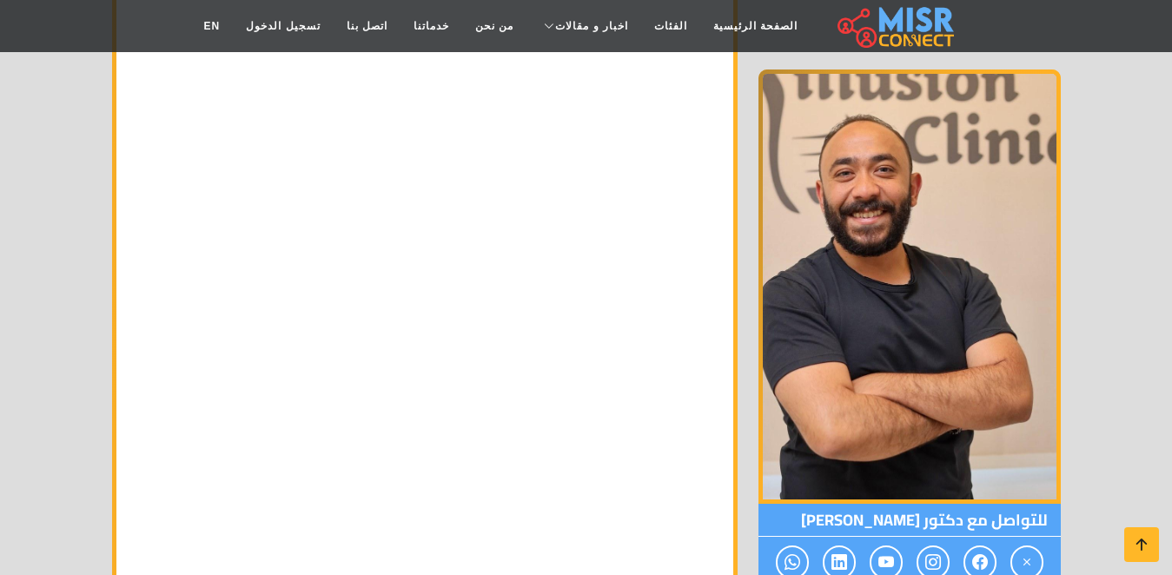
scroll to position [16428, 0]
drag, startPoint x: 55, startPoint y: 200, endPoint x: 636, endPoint y: 228, distance: 581.9
click at [636, 256] on p at bounding box center [424, 454] width 575 height 396
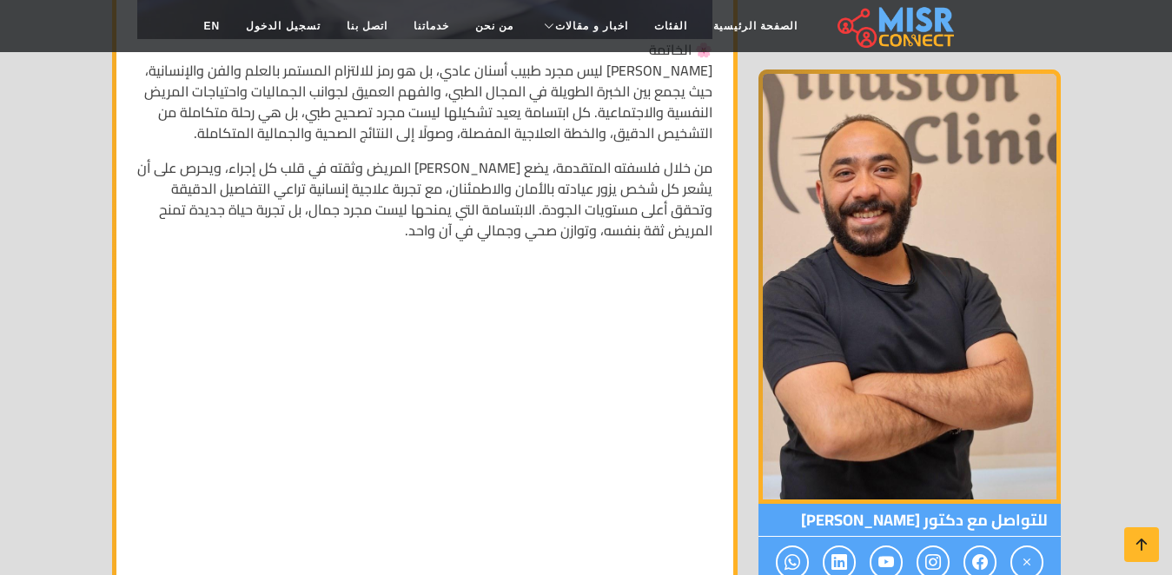
scroll to position [16019, 0]
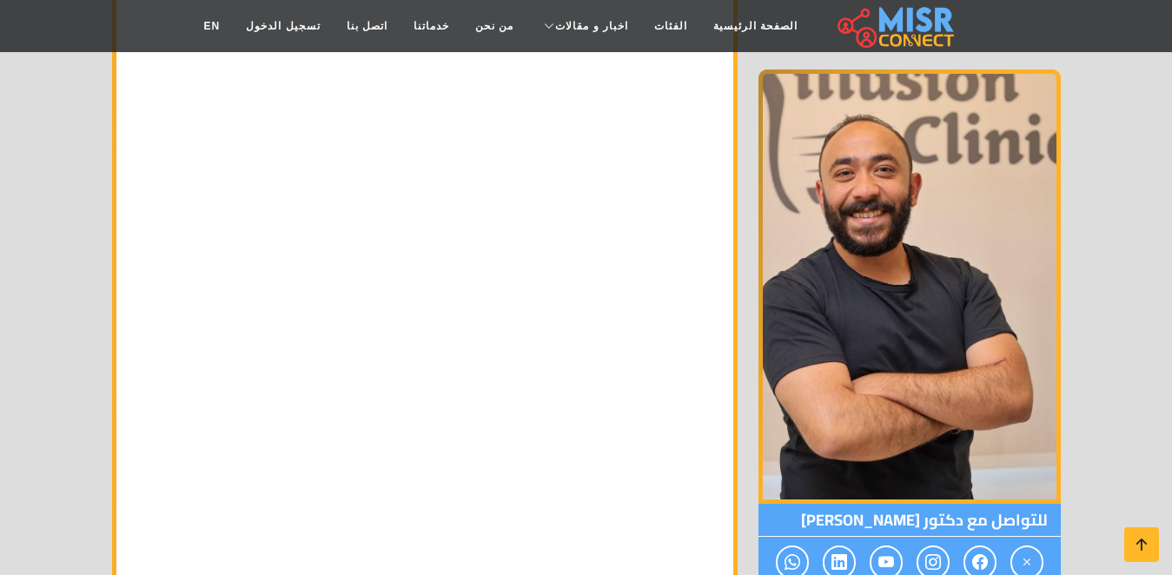
click at [636, 228] on p at bounding box center [424, 201] width 575 height 396
click at [636, 228] on p at bounding box center [424, 332] width 575 height 396
